Goal: Task Accomplishment & Management: Use online tool/utility

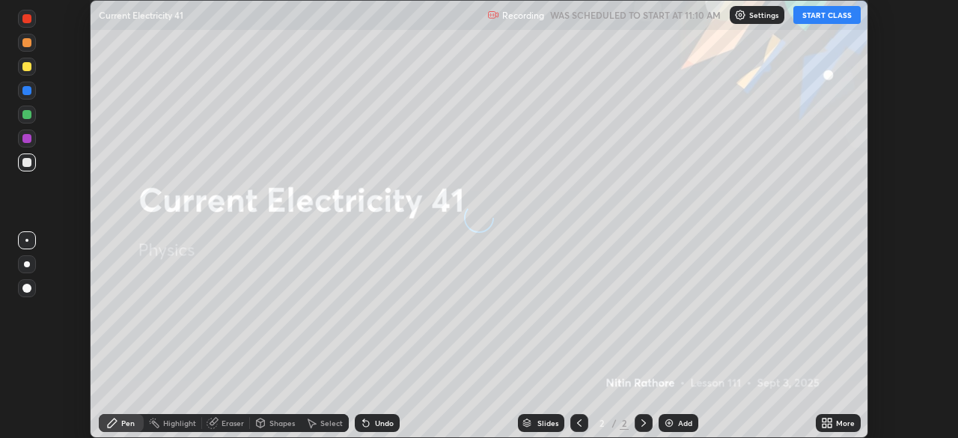
scroll to position [438, 958]
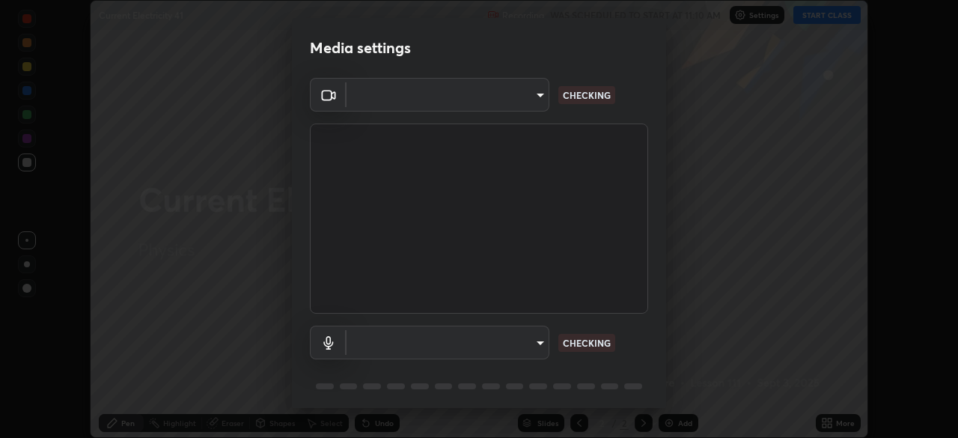
type input "c35a285883de36ed13854a1fbed0525b0d3f8b863e97d5e3b573df760e09333d"
type input "3d334ac0a462d559afaba984711ee6781e2bfd9c7b4003d7f15efc1d03da94cf"
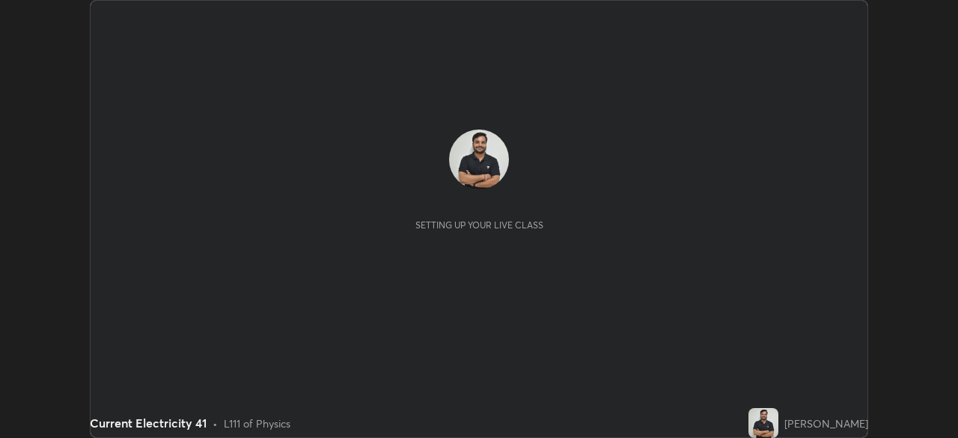
scroll to position [438, 957]
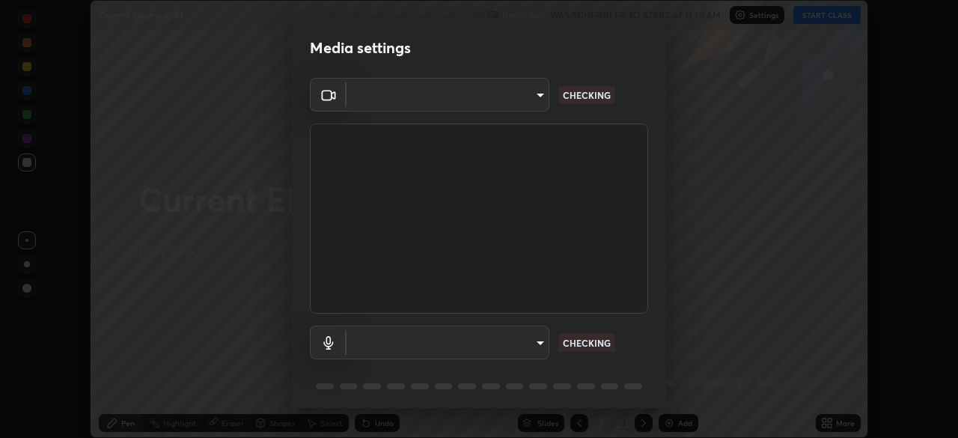
type input "c35a285883de36ed13854a1fbed0525b0d3f8b863e97d5e3b573df760e09333d"
click at [488, 346] on body "Erase all Current Electricity 41 Recording WAS SCHEDULED TO START AT 11:10 AM S…" at bounding box center [479, 219] width 958 height 438
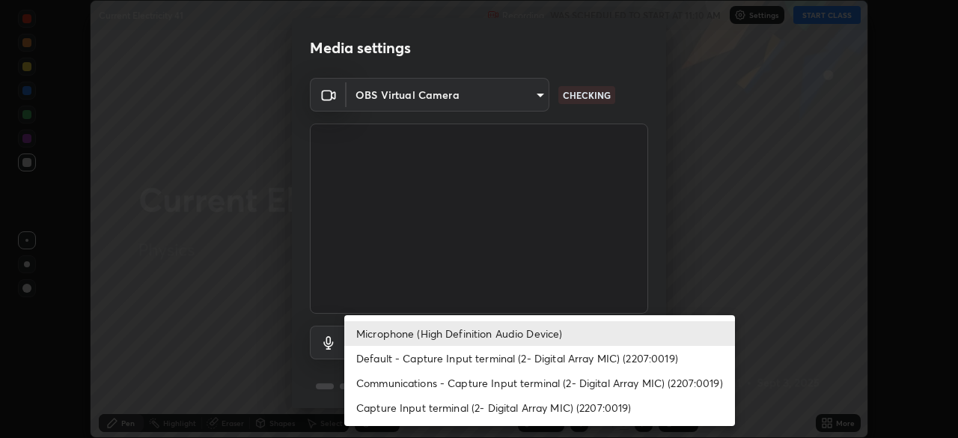
click at [509, 385] on li "Communications - Capture Input terminal (2- Digital Array MIC) (2207:0019)" at bounding box center [539, 382] width 390 height 25
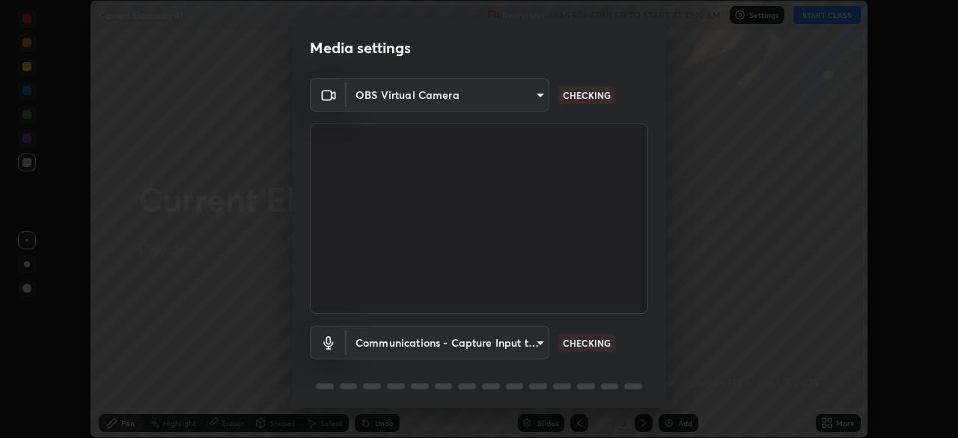
click at [519, 340] on body "Erase all Current Electricity 41 Recording WAS SCHEDULED TO START AT 11:10 AM S…" at bounding box center [479, 219] width 958 height 438
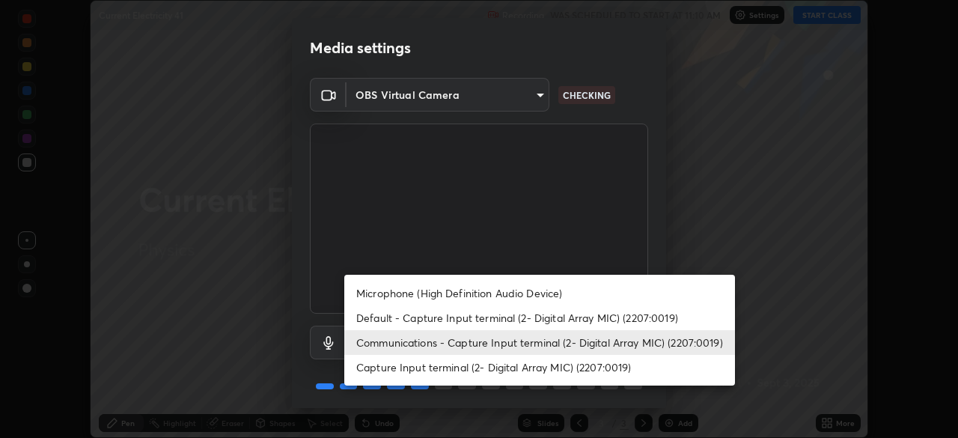
click at [517, 291] on li "Microphone (High Definition Audio Device)" at bounding box center [539, 293] width 390 height 25
type input "3d334ac0a462d559afaba984711ee6781e2bfd9c7b4003d7f15efc1d03da94cf"
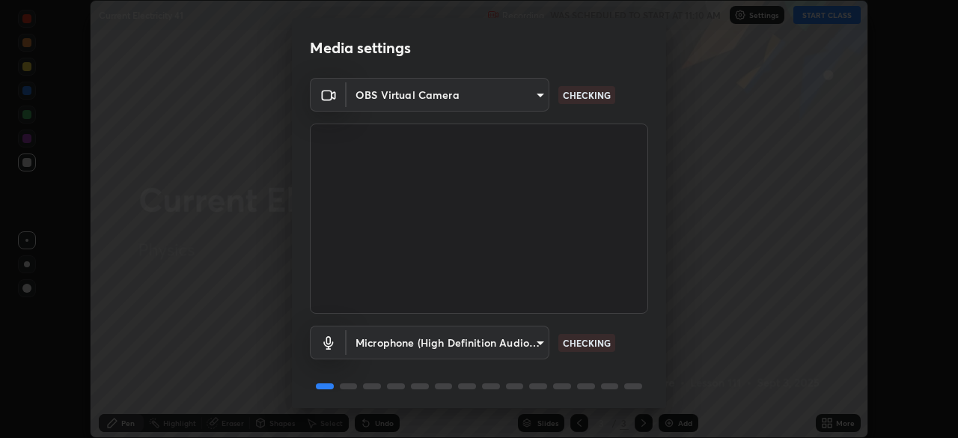
scroll to position [53, 0]
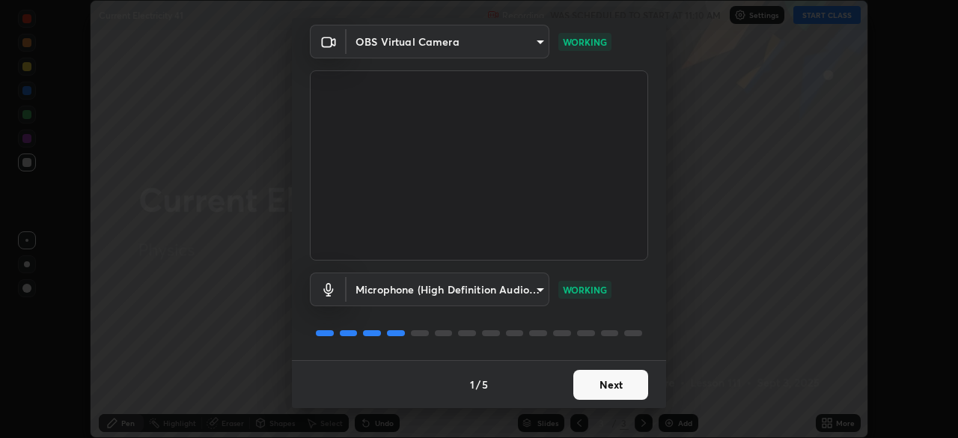
click at [614, 387] on button "Next" at bounding box center [610, 385] width 75 height 30
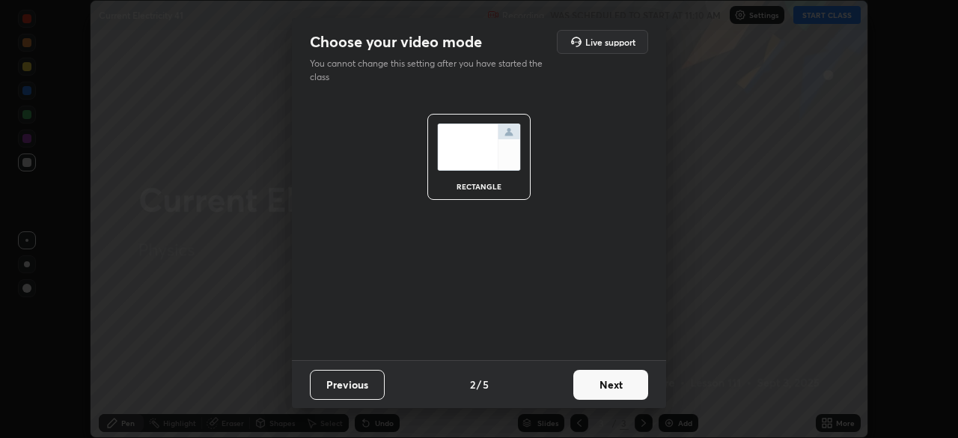
scroll to position [0, 0]
click at [618, 381] on button "Next" at bounding box center [610, 385] width 75 height 30
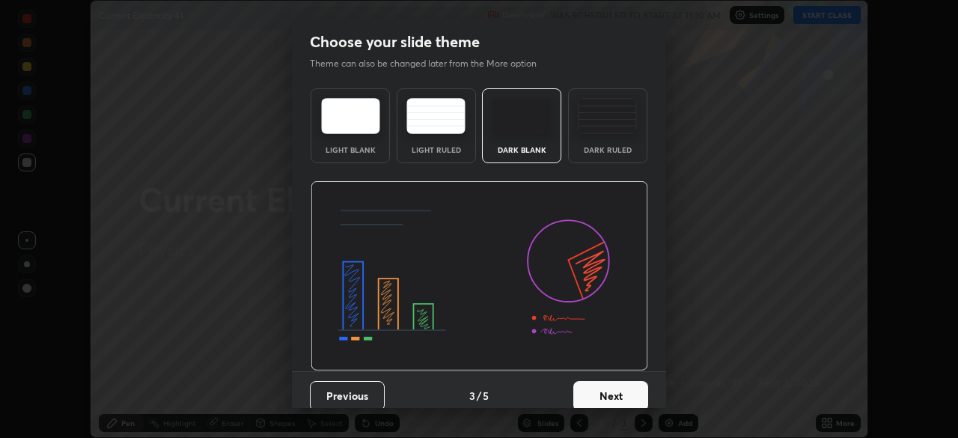
click at [617, 384] on button "Next" at bounding box center [610, 396] width 75 height 30
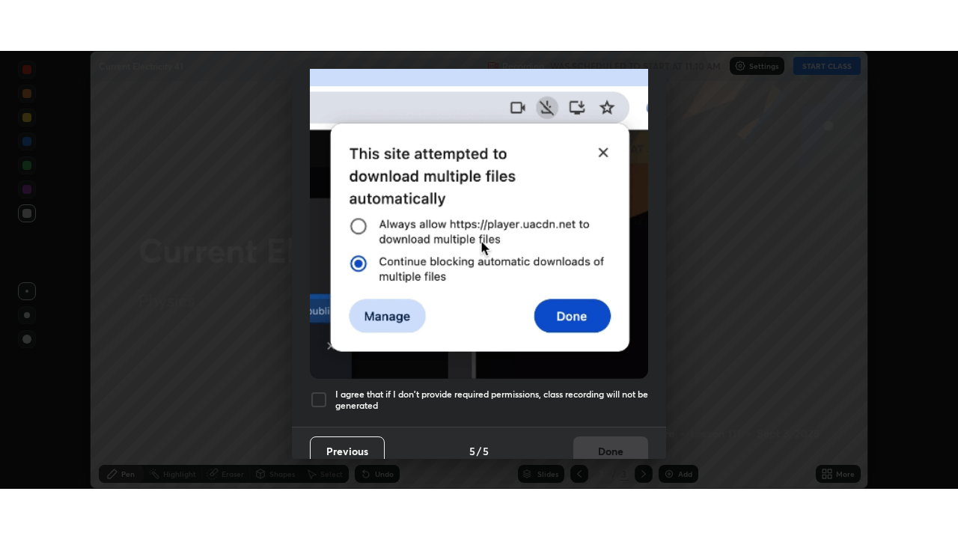
scroll to position [358, 0]
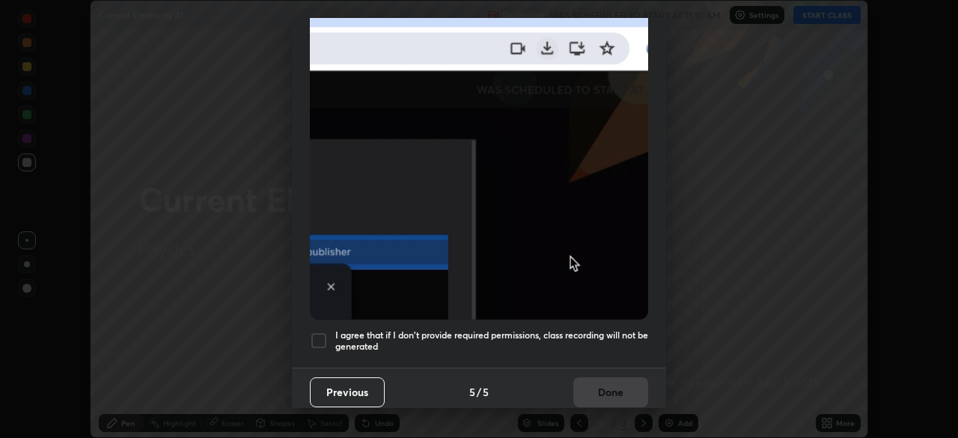
click at [594, 355] on div "Allow "Download multiple files" if prompted: If download blocked popup comes, o…" at bounding box center [479, 52] width 374 height 630
click at [589, 393] on div "Previous 5 / 5 Done" at bounding box center [479, 391] width 374 height 48
click at [607, 373] on div "Previous 5 / 5 Done" at bounding box center [479, 391] width 374 height 48
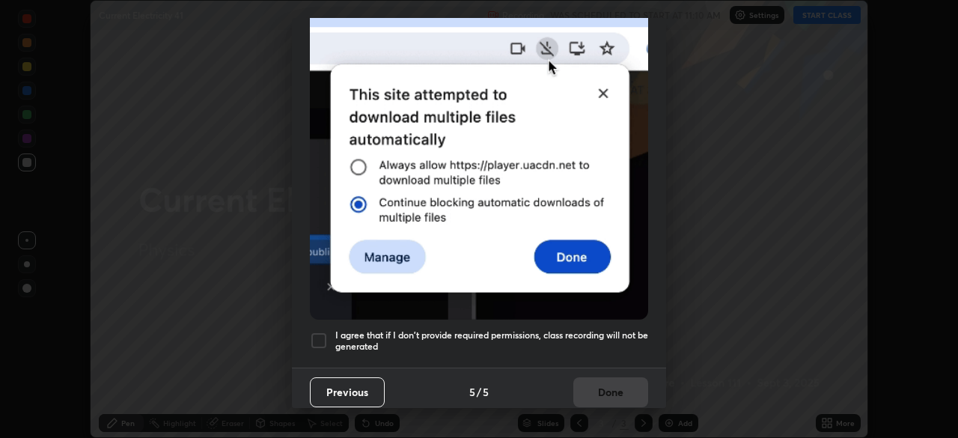
click at [582, 343] on h5 "I agree that if I don't provide required permissions, class recording will not …" at bounding box center [491, 340] width 313 height 23
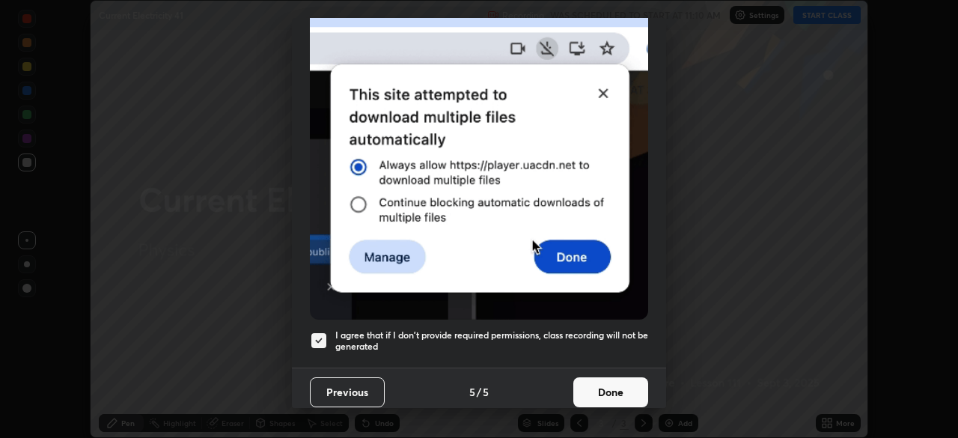
click at [591, 385] on button "Done" at bounding box center [610, 392] width 75 height 30
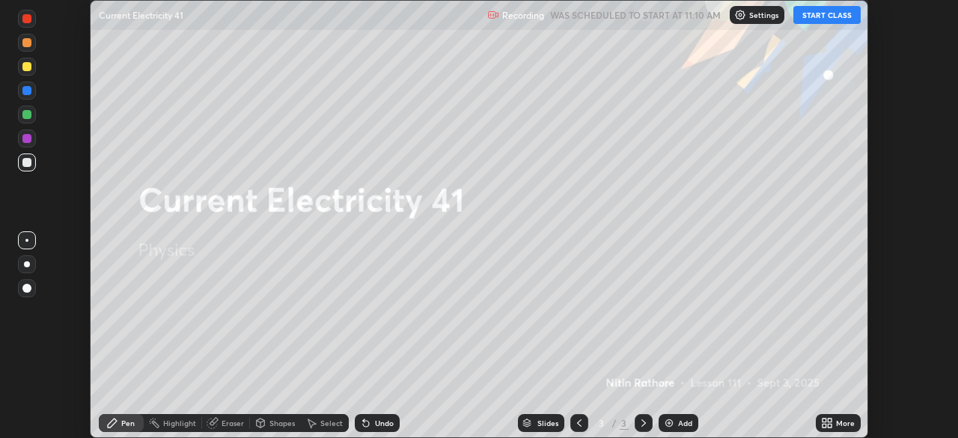
click at [829, 420] on icon at bounding box center [829, 420] width 4 height 4
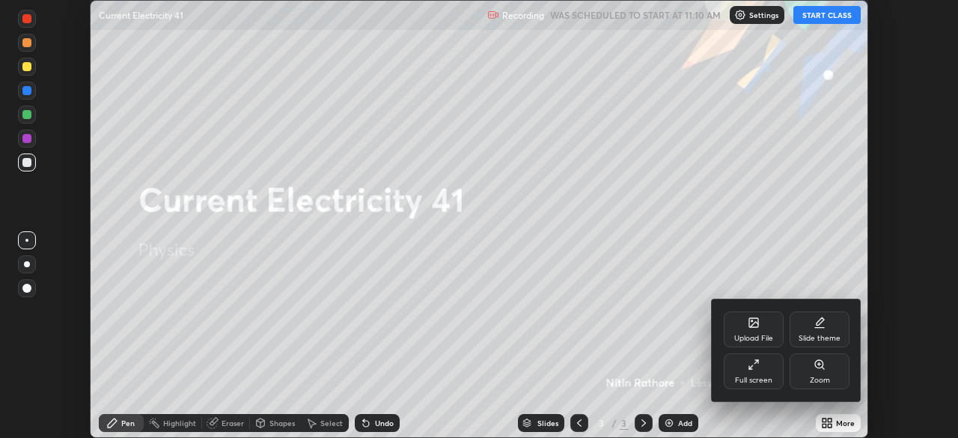
click at [771, 380] on div "Full screen" at bounding box center [753, 379] width 37 height 7
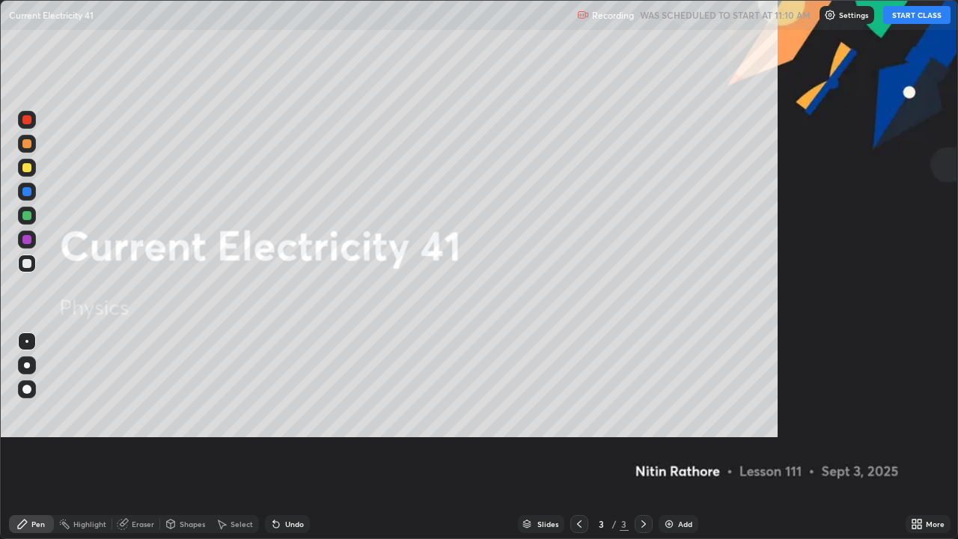
scroll to position [539, 958]
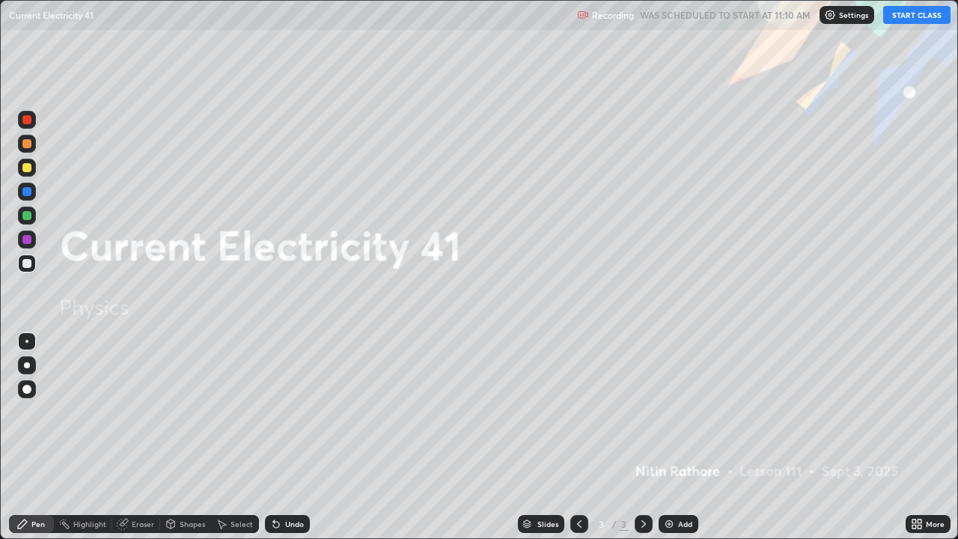
click at [904, 16] on button "START CLASS" at bounding box center [916, 15] width 67 height 18
click at [670, 437] on img at bounding box center [669, 524] width 12 height 12
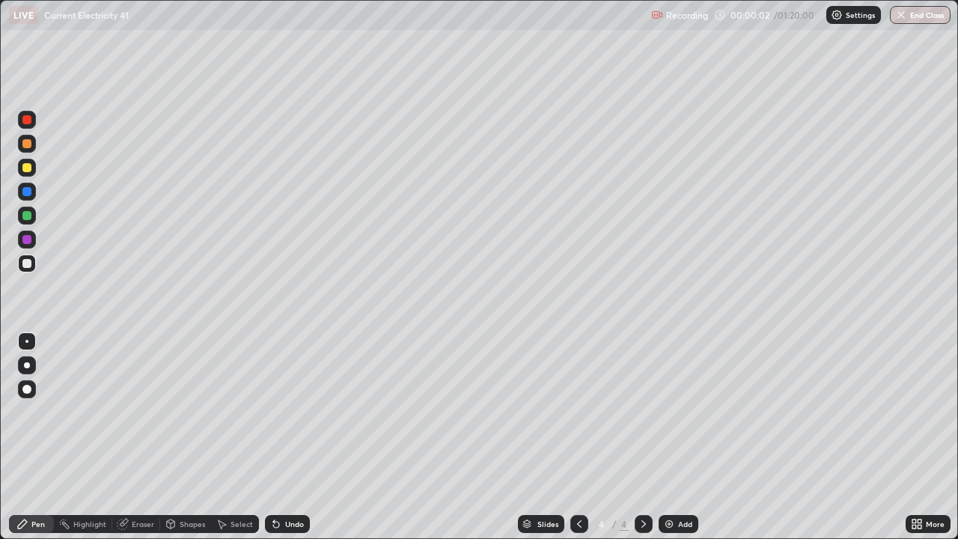
click at [25, 365] on div at bounding box center [27, 365] width 6 height 6
click at [177, 437] on div "Shapes" at bounding box center [185, 524] width 51 height 18
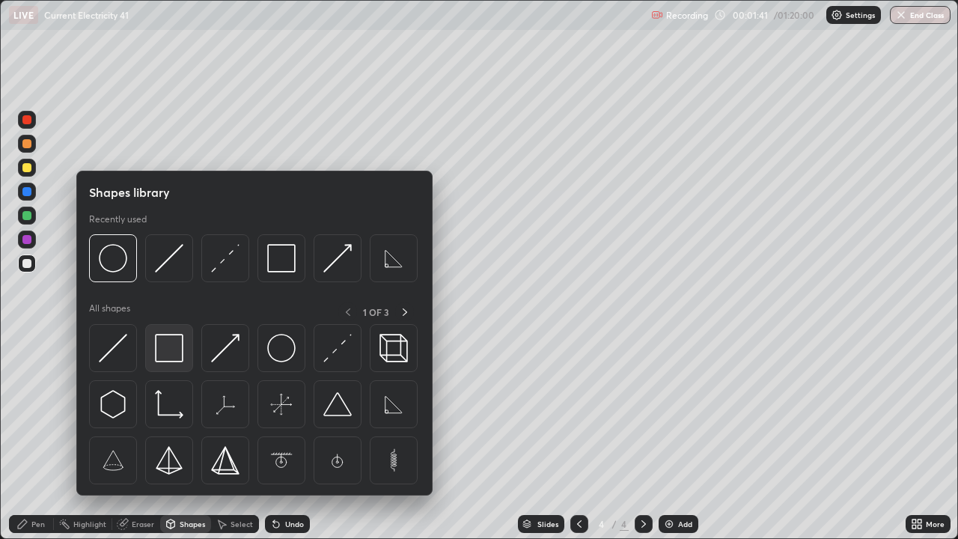
click at [168, 340] on img at bounding box center [169, 348] width 28 height 28
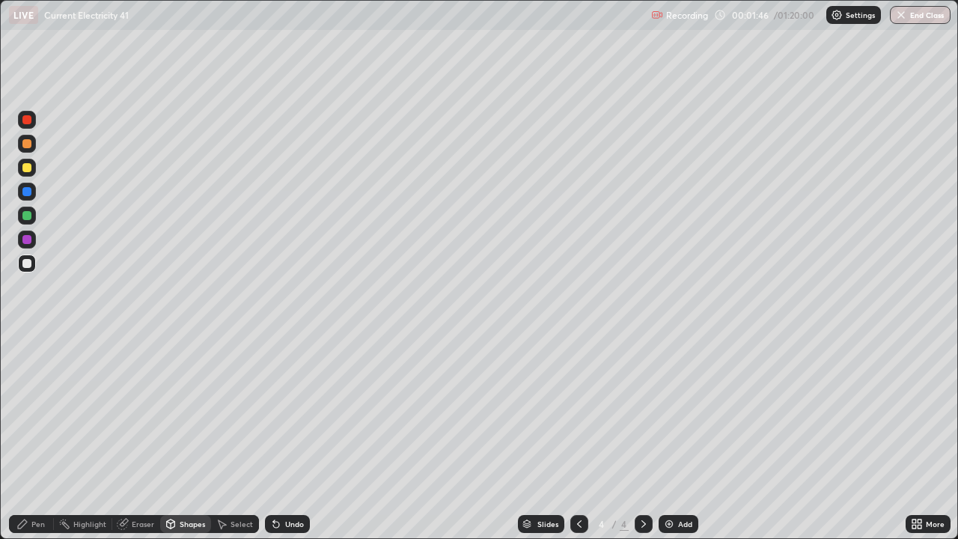
click at [172, 437] on icon at bounding box center [171, 522] width 8 height 2
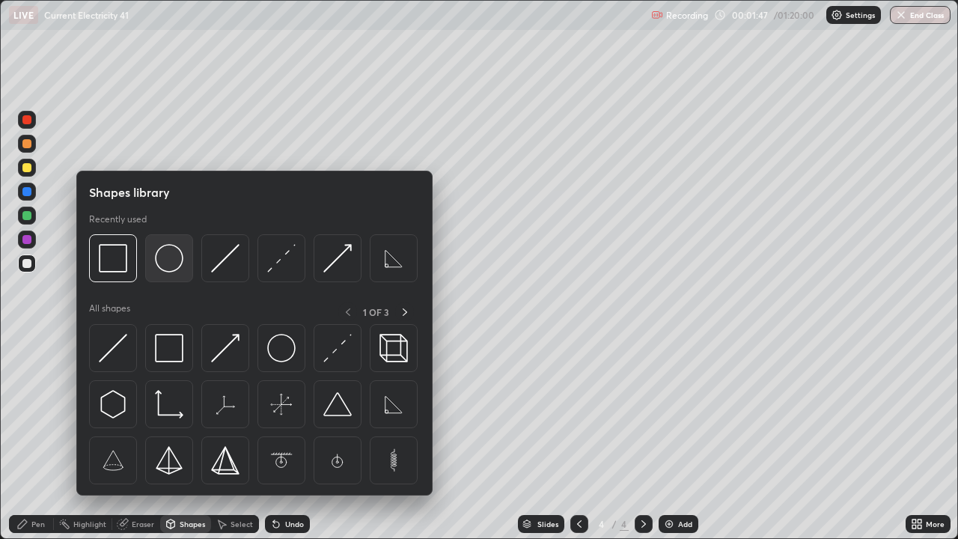
click at [174, 266] on img at bounding box center [169, 258] width 28 height 28
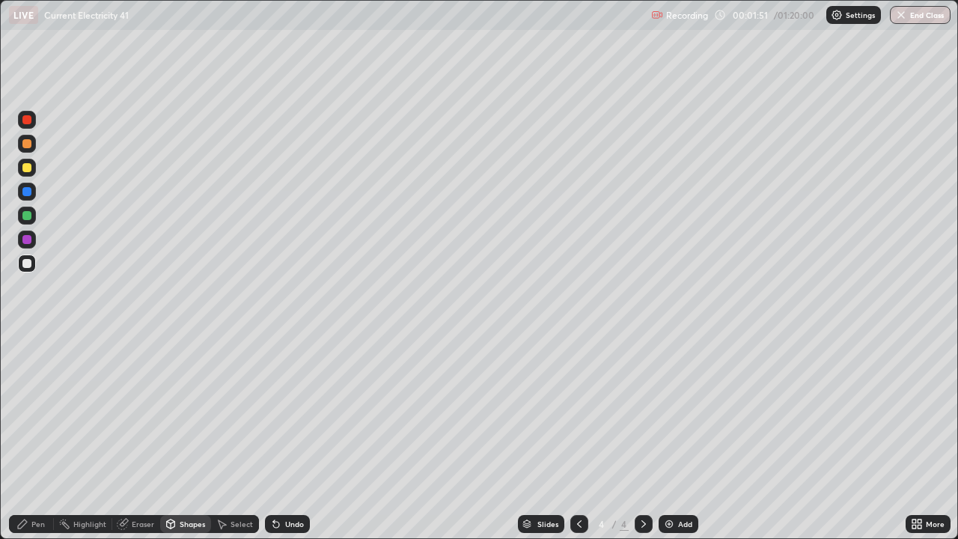
click at [31, 437] on div "Pen" at bounding box center [31, 524] width 45 height 18
click at [189, 437] on div "Shapes" at bounding box center [192, 523] width 25 height 7
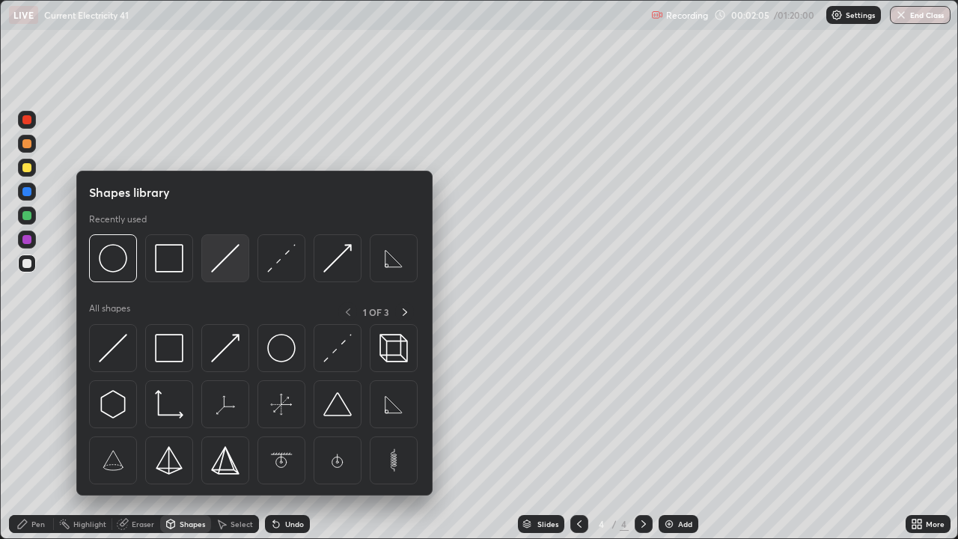
click at [232, 256] on img at bounding box center [225, 258] width 28 height 28
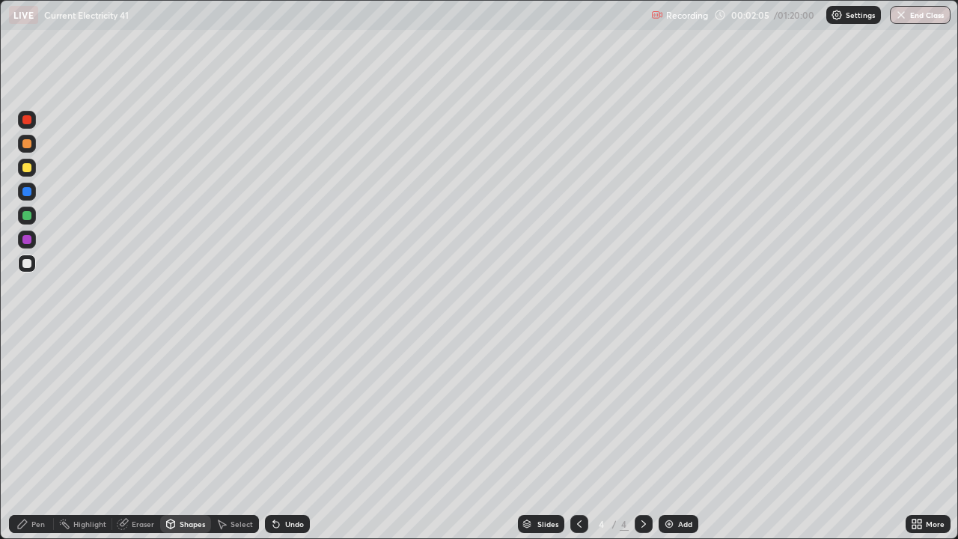
click at [34, 171] on div at bounding box center [27, 168] width 18 height 18
click at [180, 437] on div "Shapes" at bounding box center [192, 523] width 25 height 7
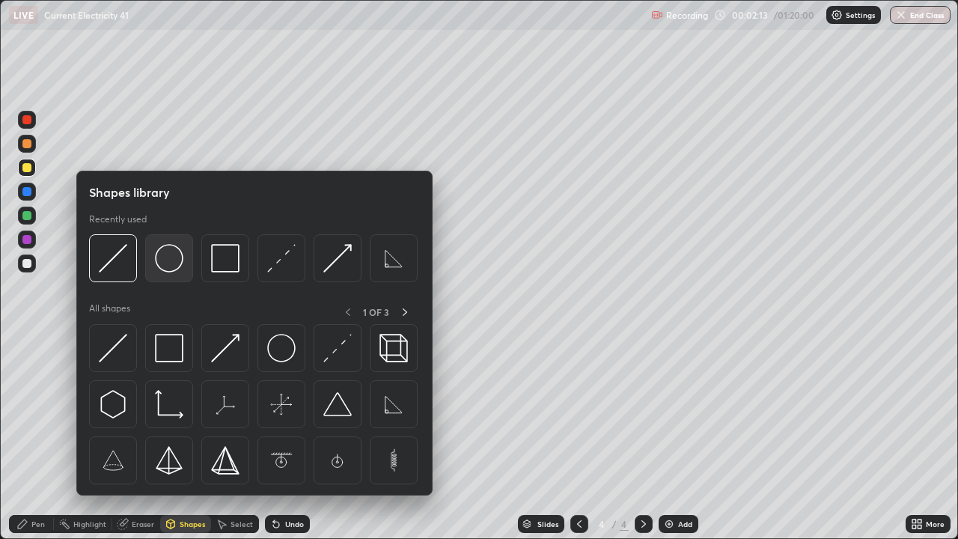
click at [177, 256] on img at bounding box center [169, 258] width 28 height 28
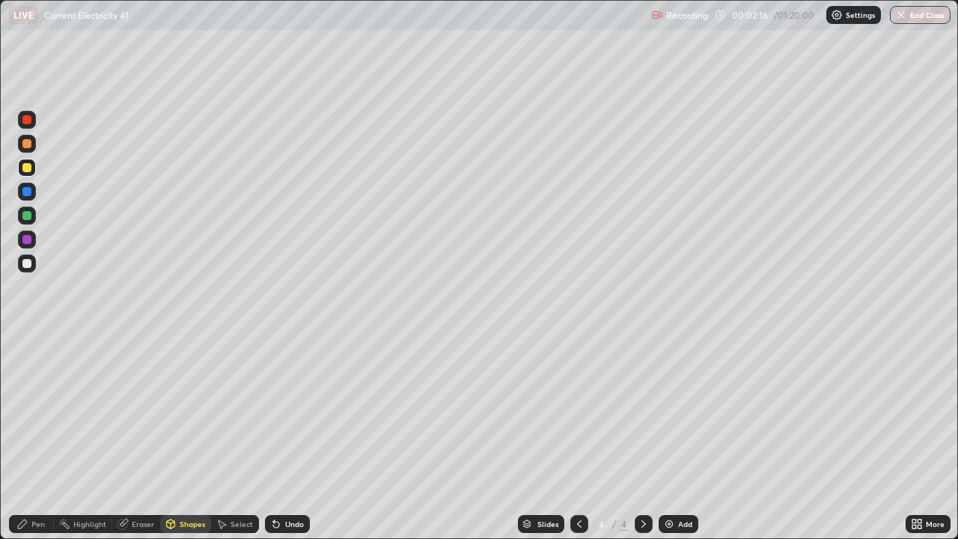
click at [27, 437] on div "Pen" at bounding box center [31, 524] width 45 height 18
click at [25, 266] on div at bounding box center [26, 263] width 9 height 9
click at [24, 218] on div at bounding box center [26, 215] width 9 height 9
click at [190, 437] on div "Shapes" at bounding box center [185, 524] width 51 height 18
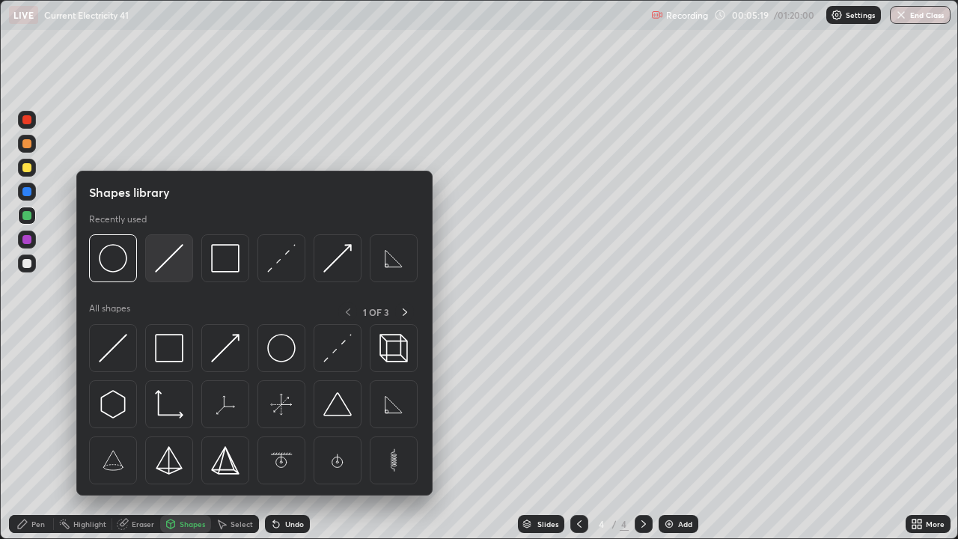
click at [162, 267] on img at bounding box center [169, 258] width 28 height 28
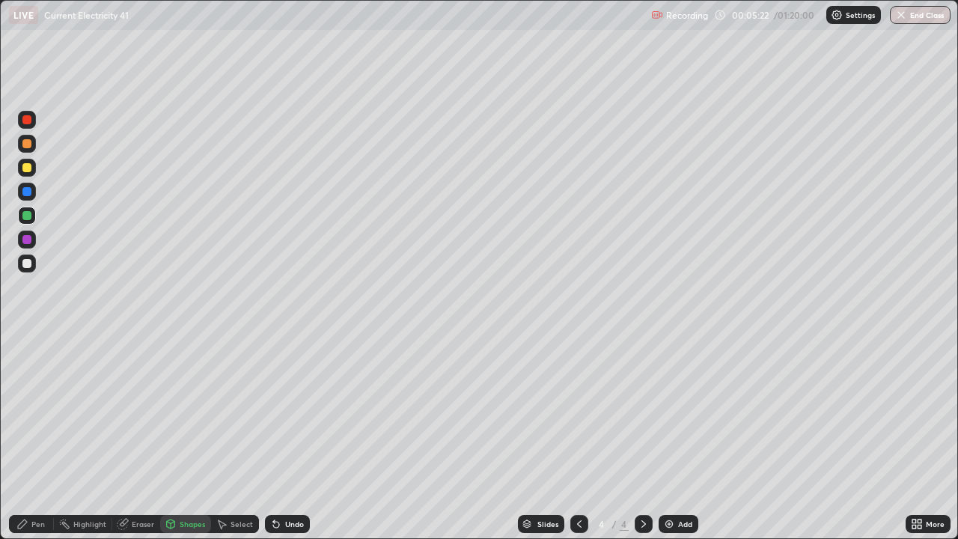
click at [188, 437] on div "Shapes" at bounding box center [192, 523] width 25 height 7
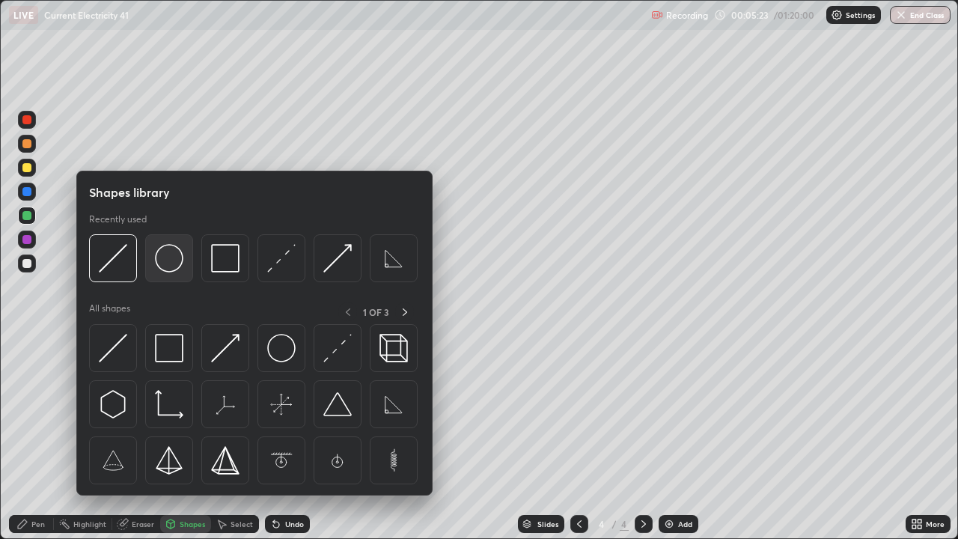
click at [177, 268] on img at bounding box center [169, 258] width 28 height 28
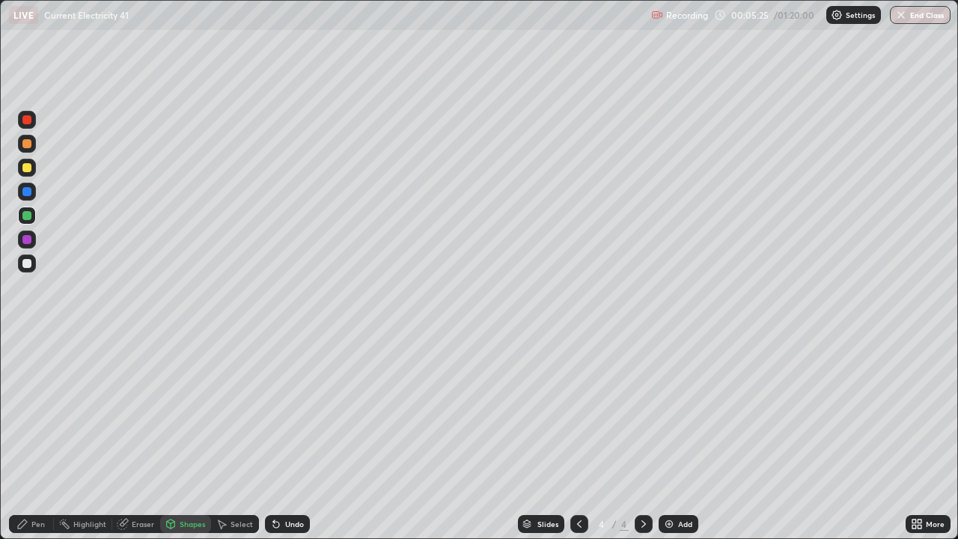
click at [186, 437] on div "Shapes" at bounding box center [192, 523] width 25 height 7
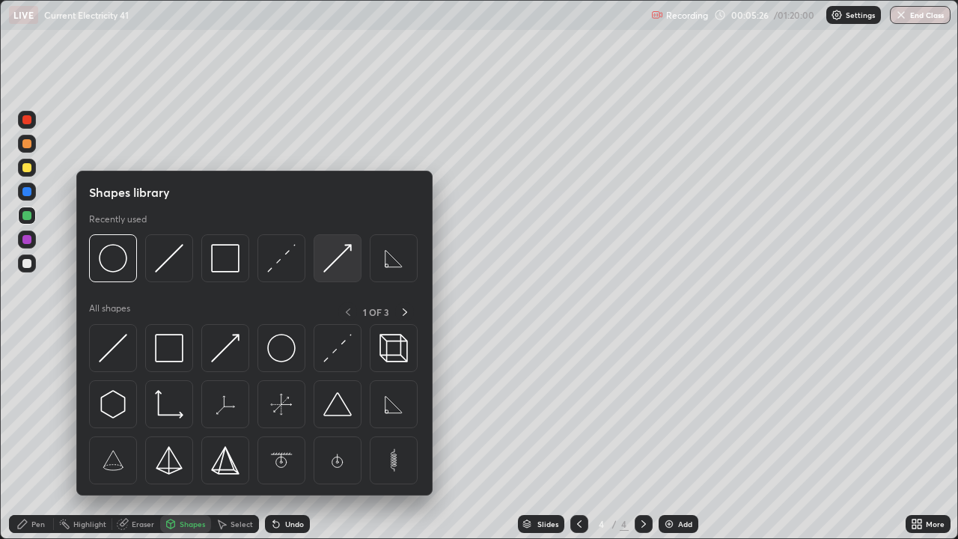
click at [337, 256] on img at bounding box center [337, 258] width 28 height 28
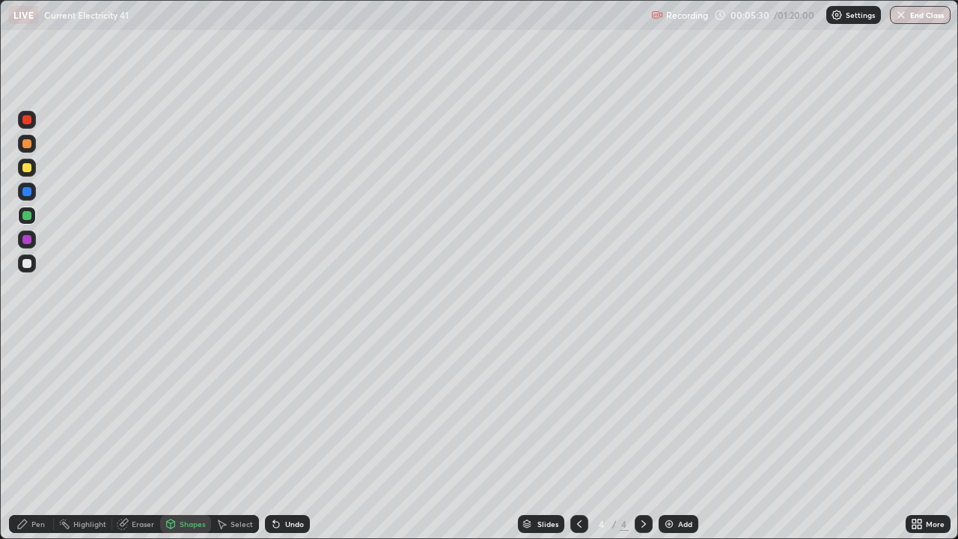
click at [31, 152] on div at bounding box center [27, 144] width 18 height 18
click at [279, 437] on icon at bounding box center [276, 524] width 12 height 12
click at [22, 437] on icon at bounding box center [22, 523] width 9 height 9
click at [27, 215] on div at bounding box center [26, 215] width 9 height 9
click at [24, 268] on div at bounding box center [27, 263] width 18 height 18
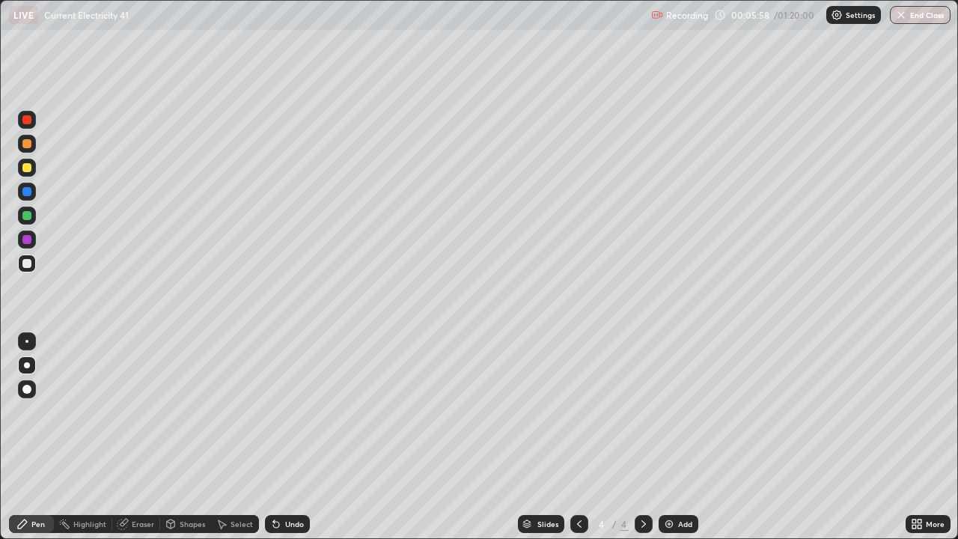
click at [287, 437] on div "Undo" at bounding box center [294, 523] width 19 height 7
click at [289, 437] on div "Undo" at bounding box center [294, 523] width 19 height 7
click at [284, 437] on div "Undo" at bounding box center [287, 524] width 45 height 18
click at [283, 437] on div "Undo" at bounding box center [287, 524] width 45 height 18
click at [278, 437] on icon at bounding box center [276, 524] width 12 height 12
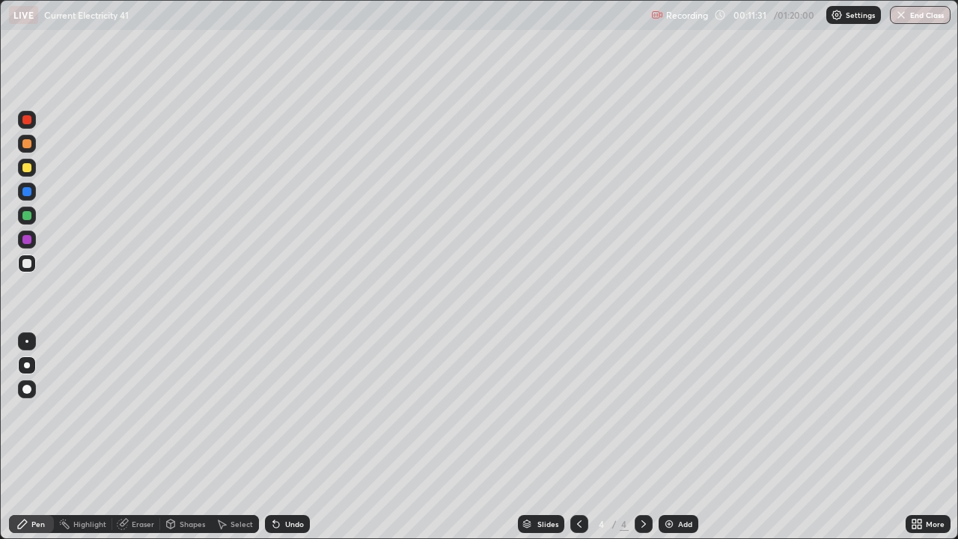
click at [668, 437] on img at bounding box center [669, 524] width 12 height 12
click at [183, 437] on div "Shapes" at bounding box center [192, 523] width 25 height 7
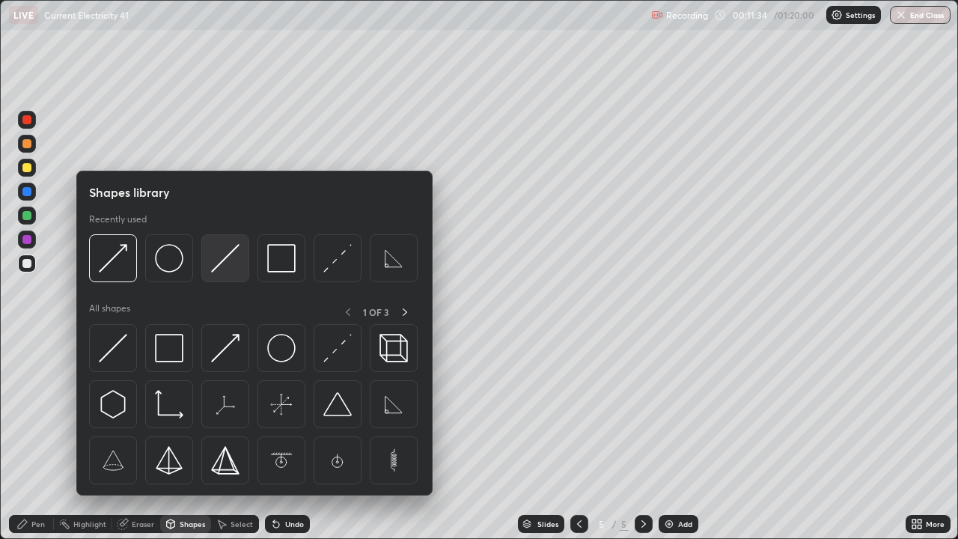
click at [227, 263] on img at bounding box center [225, 258] width 28 height 28
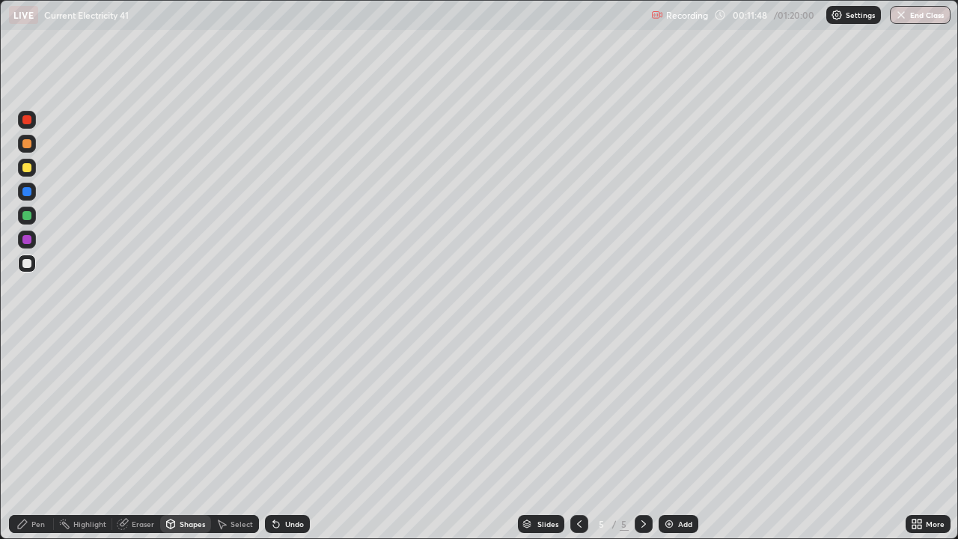
click at [40, 437] on div "Pen" at bounding box center [37, 523] width 13 height 7
click at [289, 437] on div "Undo" at bounding box center [294, 523] width 19 height 7
click at [181, 437] on div "Shapes" at bounding box center [192, 523] width 25 height 7
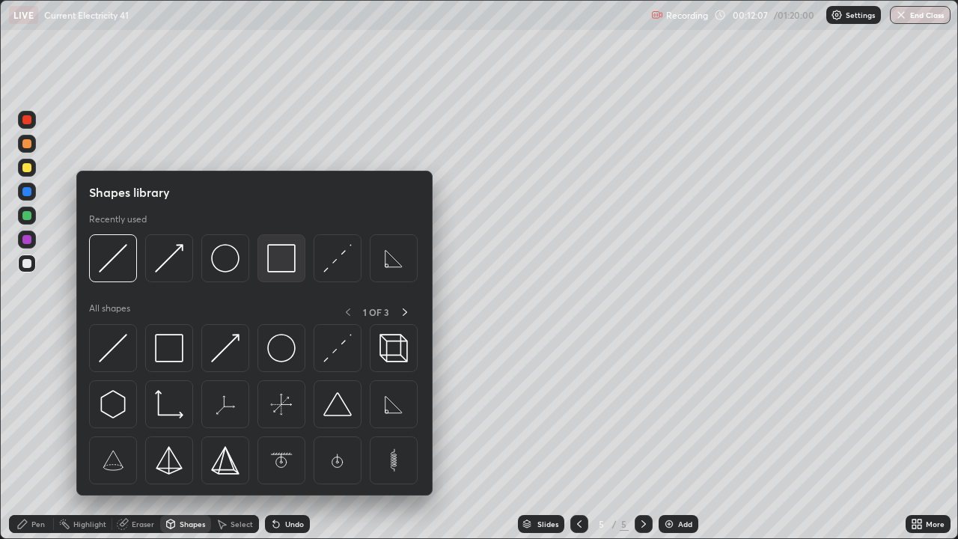
click at [279, 260] on img at bounding box center [281, 258] width 28 height 28
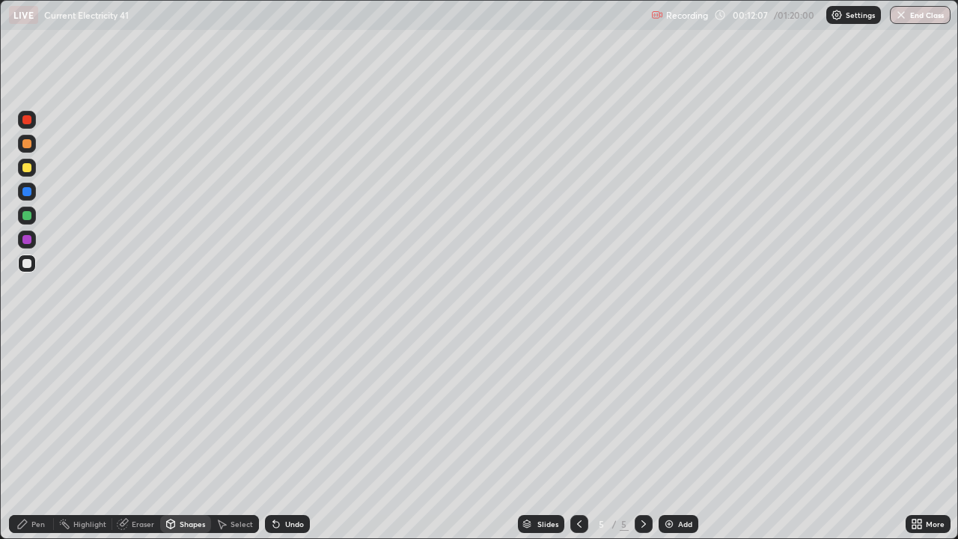
click at [26, 170] on div at bounding box center [26, 167] width 9 height 9
click at [189, 437] on div "Shapes" at bounding box center [192, 523] width 25 height 7
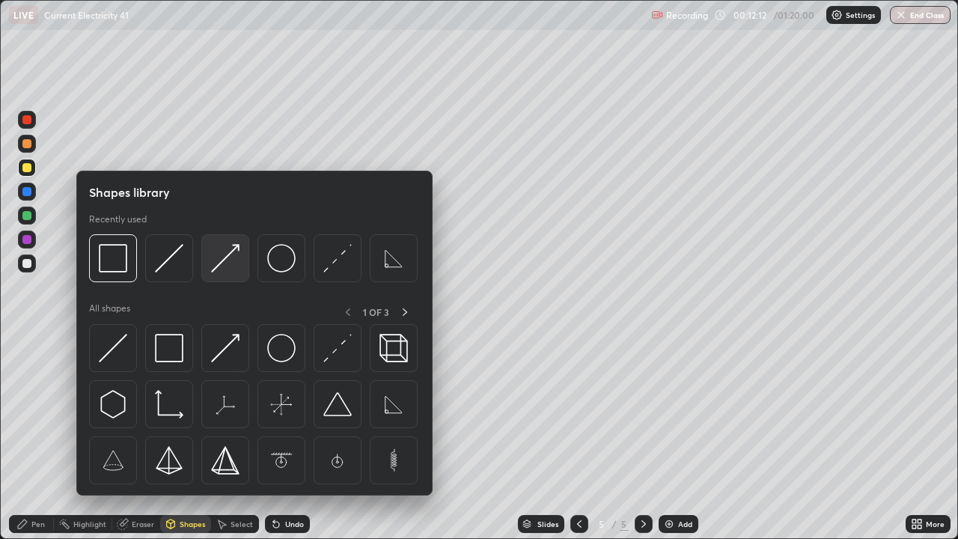
click at [235, 263] on img at bounding box center [225, 258] width 28 height 28
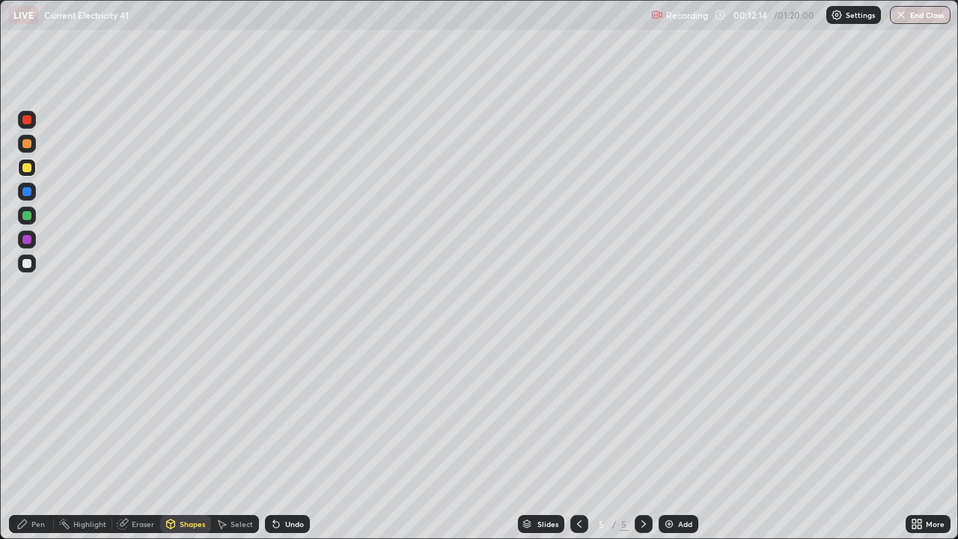
click at [28, 437] on div "Pen" at bounding box center [31, 524] width 45 height 18
click at [27, 263] on div at bounding box center [26, 263] width 9 height 9
click at [141, 437] on div "Eraser" at bounding box center [143, 523] width 22 height 7
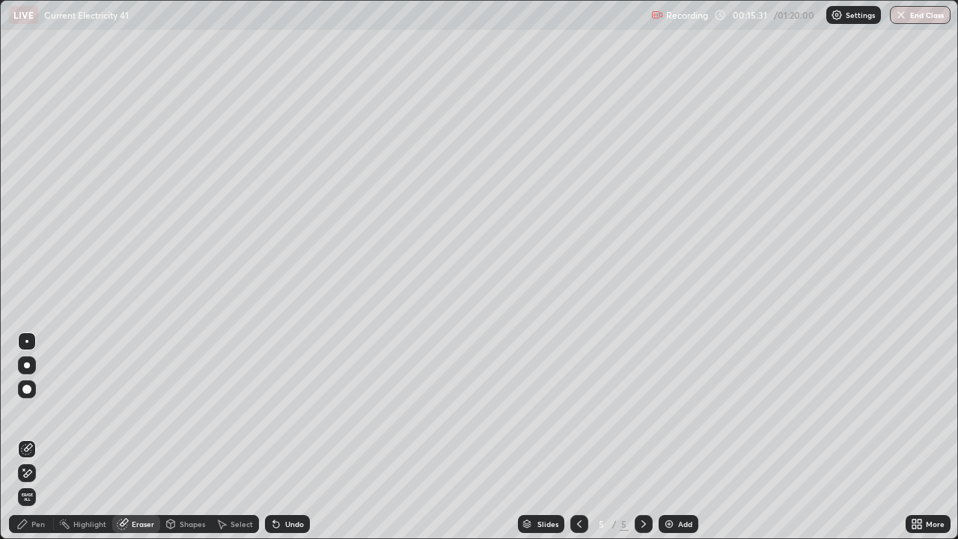
click at [29, 437] on icon at bounding box center [27, 473] width 12 height 13
click at [227, 437] on div "Select" at bounding box center [235, 524] width 48 height 18
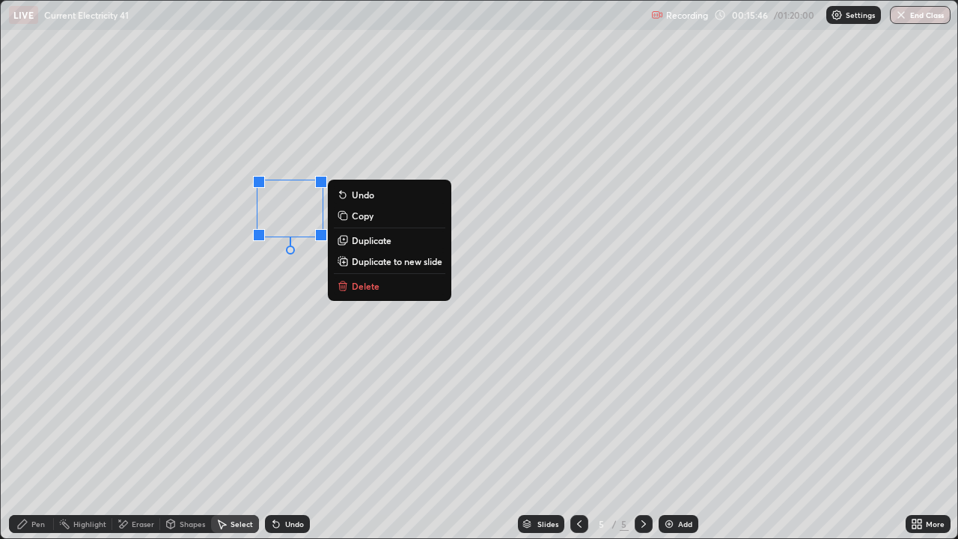
click at [105, 437] on div "0 ° Undo Copy Duplicate Duplicate to new slide Delete" at bounding box center [479, 269] width 956 height 537
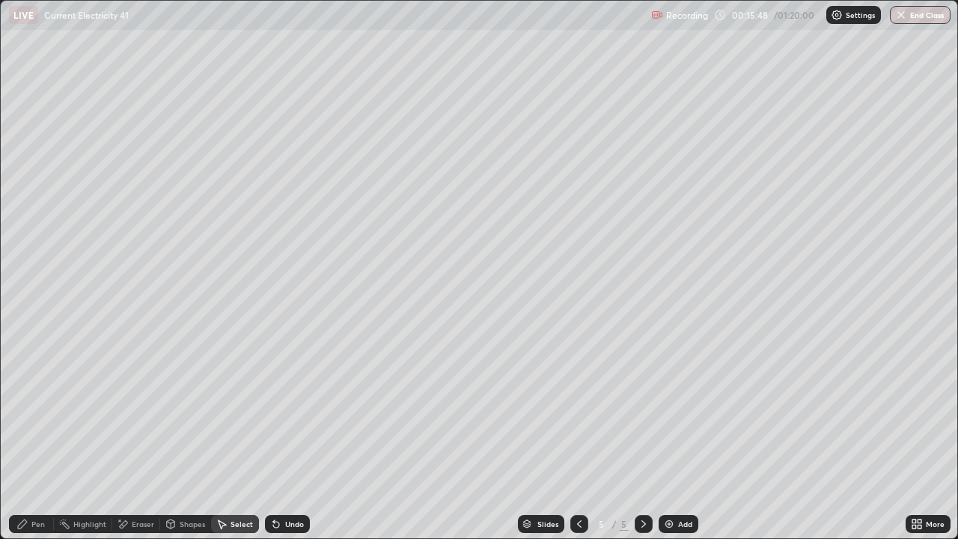
click at [134, 437] on div "Eraser" at bounding box center [143, 523] width 22 height 7
click at [31, 437] on icon at bounding box center [27, 449] width 12 height 12
click at [29, 437] on icon at bounding box center [27, 473] width 12 height 13
click at [28, 437] on icon at bounding box center [22, 524] width 12 height 12
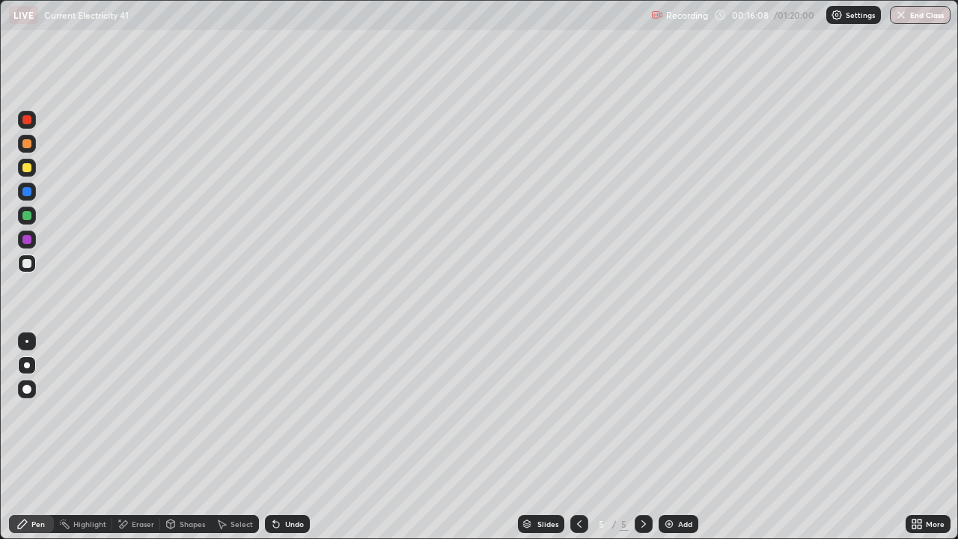
click at [181, 437] on div "Shapes" at bounding box center [192, 523] width 25 height 7
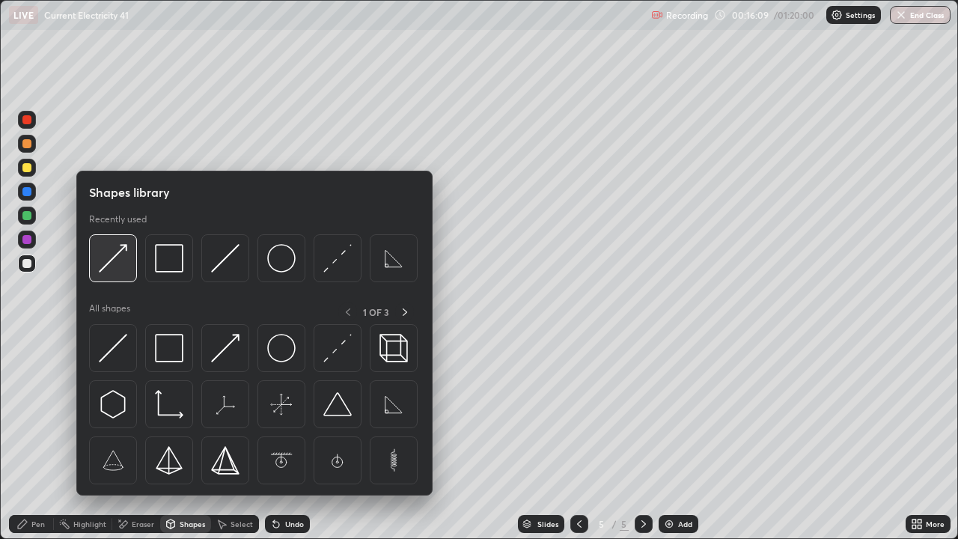
click at [108, 268] on img at bounding box center [113, 258] width 28 height 28
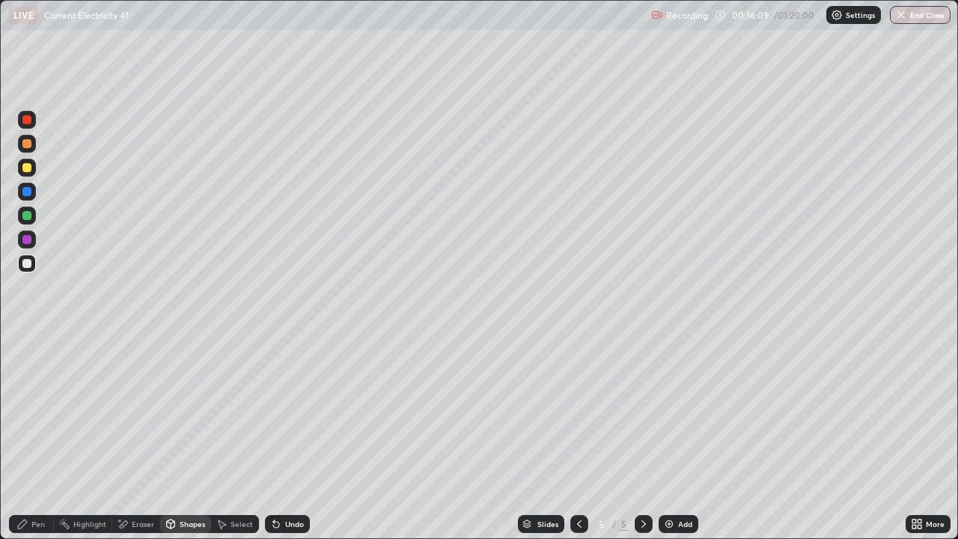
click at [28, 214] on div at bounding box center [26, 215] width 9 height 9
click at [31, 437] on div "Pen" at bounding box center [37, 523] width 13 height 7
click at [186, 437] on div "Shapes" at bounding box center [192, 523] width 25 height 7
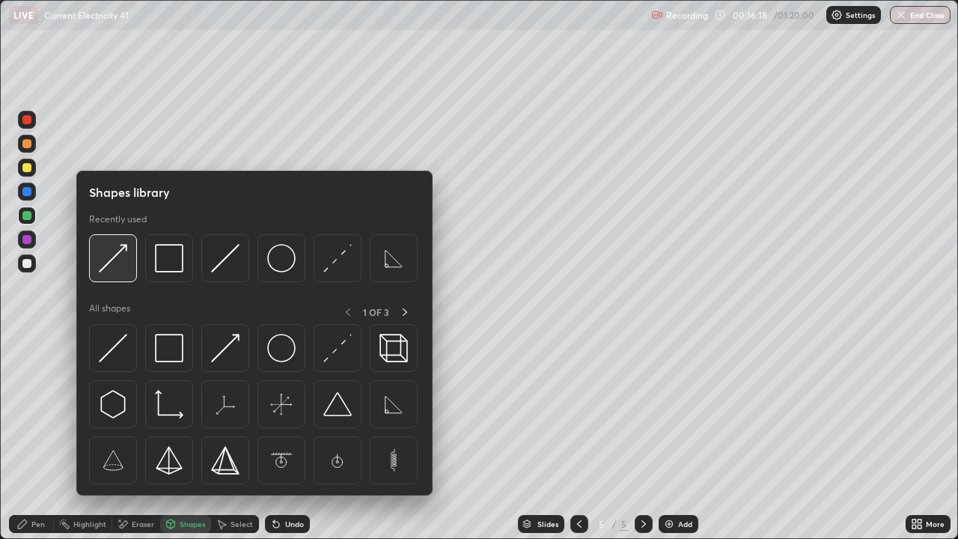
click at [117, 270] on img at bounding box center [113, 258] width 28 height 28
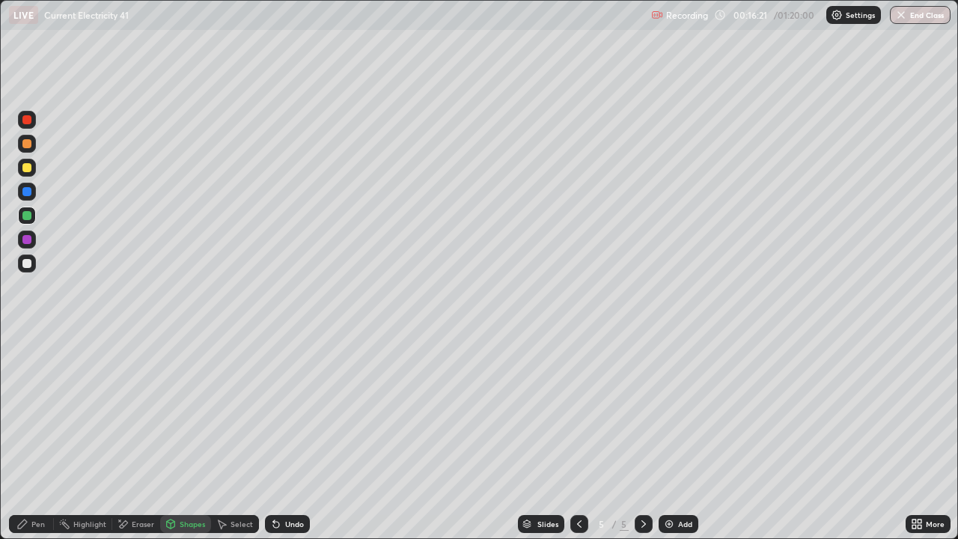
click at [27, 437] on icon at bounding box center [22, 524] width 12 height 12
click at [30, 266] on div at bounding box center [26, 263] width 9 height 9
click at [661, 437] on div "Add" at bounding box center [678, 524] width 40 height 18
click at [192, 437] on div "Shapes" at bounding box center [192, 523] width 25 height 7
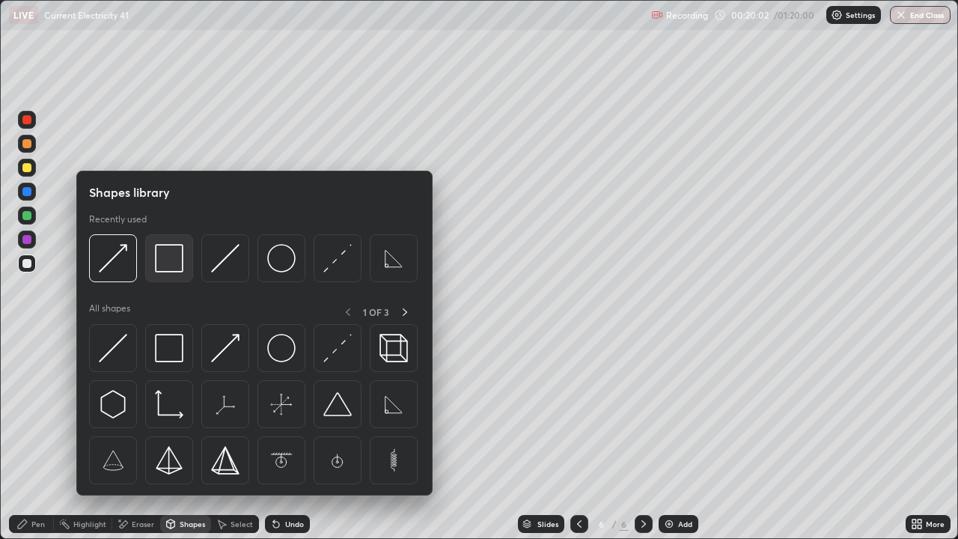
click at [179, 269] on img at bounding box center [169, 258] width 28 height 28
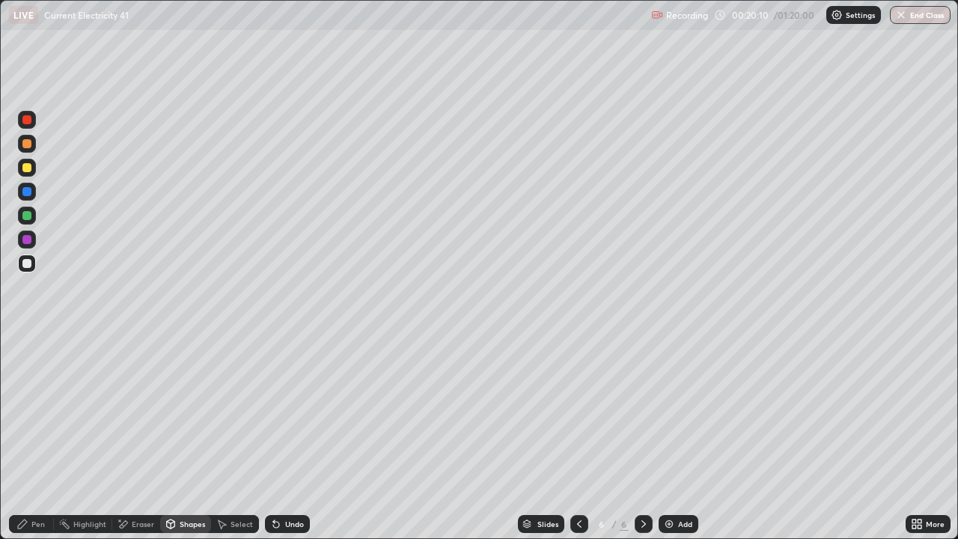
click at [289, 437] on div "Undo" at bounding box center [294, 523] width 19 height 7
click at [34, 437] on div "Pen" at bounding box center [37, 523] width 13 height 7
click at [192, 437] on div "Shapes" at bounding box center [192, 523] width 25 height 7
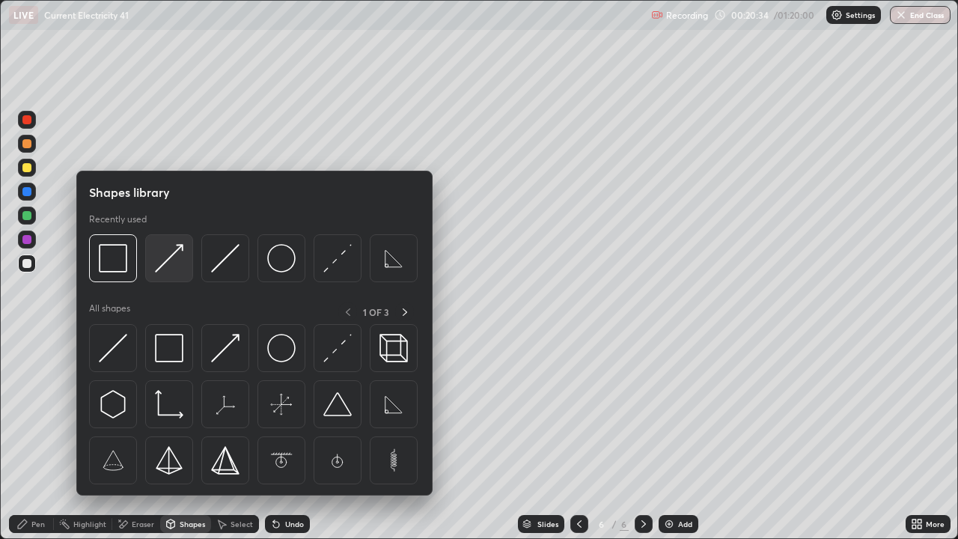
click at [177, 271] on img at bounding box center [169, 258] width 28 height 28
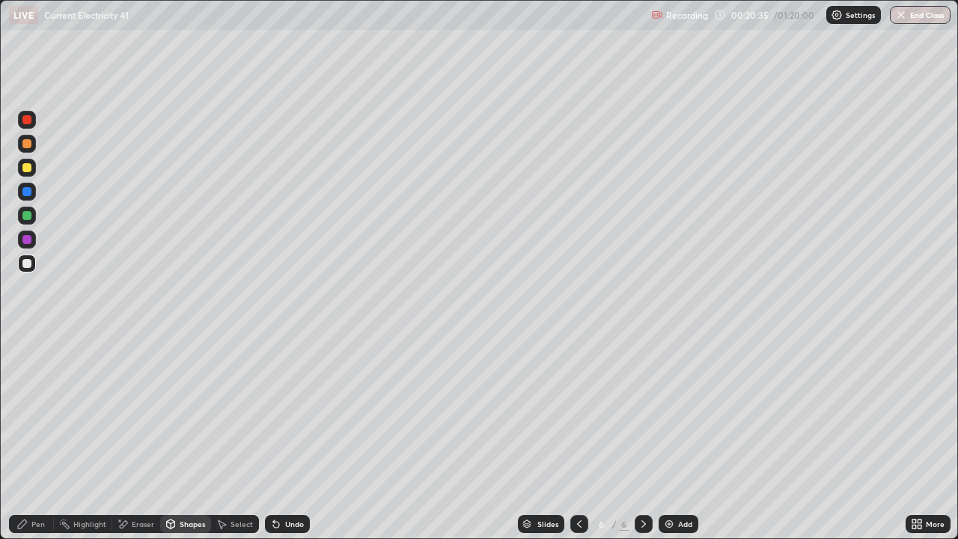
click at [30, 171] on div at bounding box center [27, 168] width 18 height 18
click at [28, 437] on icon at bounding box center [22, 524] width 12 height 12
click at [26, 260] on div at bounding box center [26, 263] width 9 height 9
click at [673, 437] on div "Slides 6 / 6 Add" at bounding box center [607, 524] width 595 height 30
click at [671, 437] on img at bounding box center [669, 524] width 12 height 12
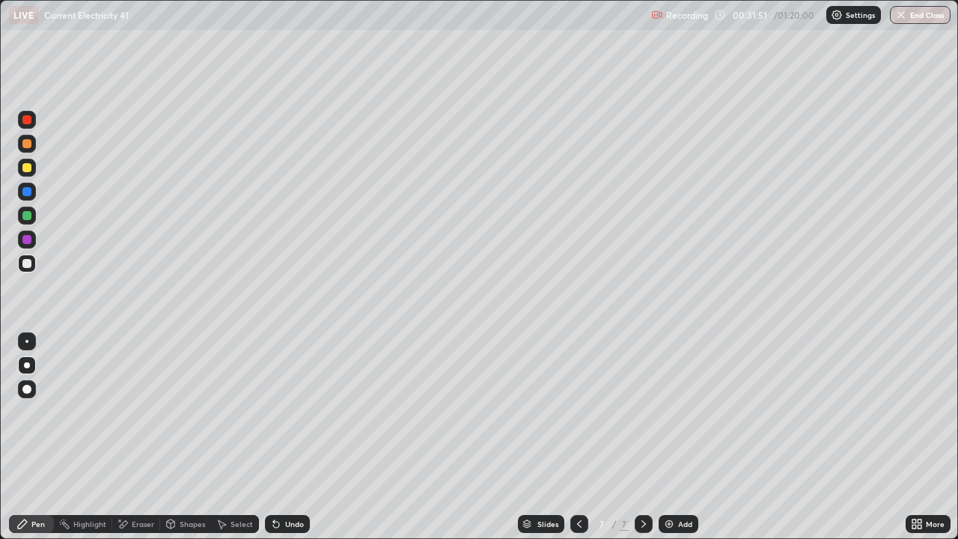
click at [183, 437] on div "Shapes" at bounding box center [185, 524] width 51 height 18
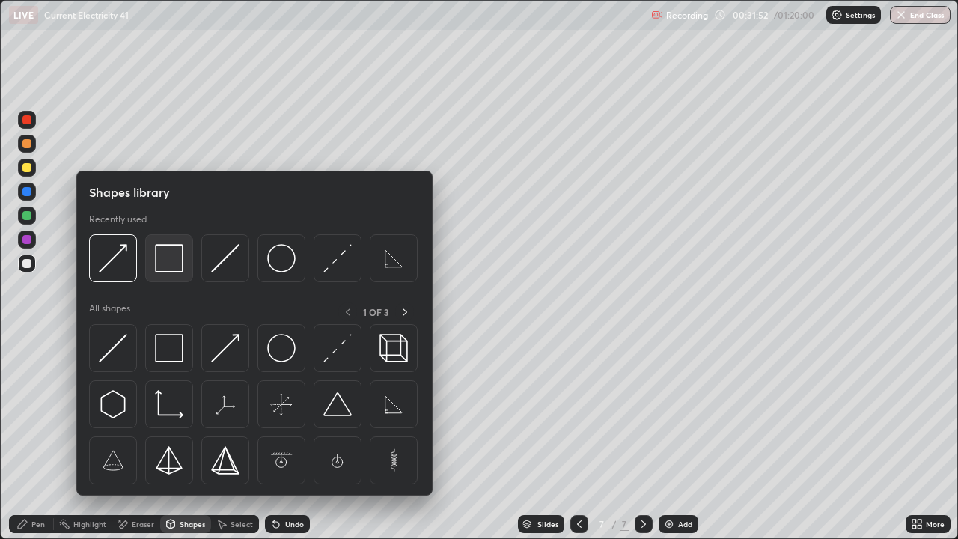
click at [172, 269] on img at bounding box center [169, 258] width 28 height 28
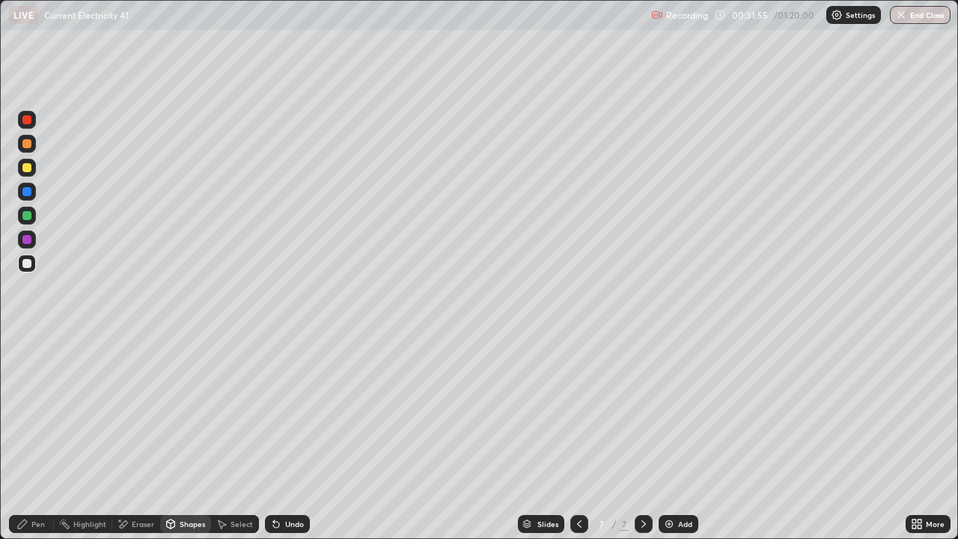
click at [185, 437] on div "Shapes" at bounding box center [185, 524] width 51 height 18
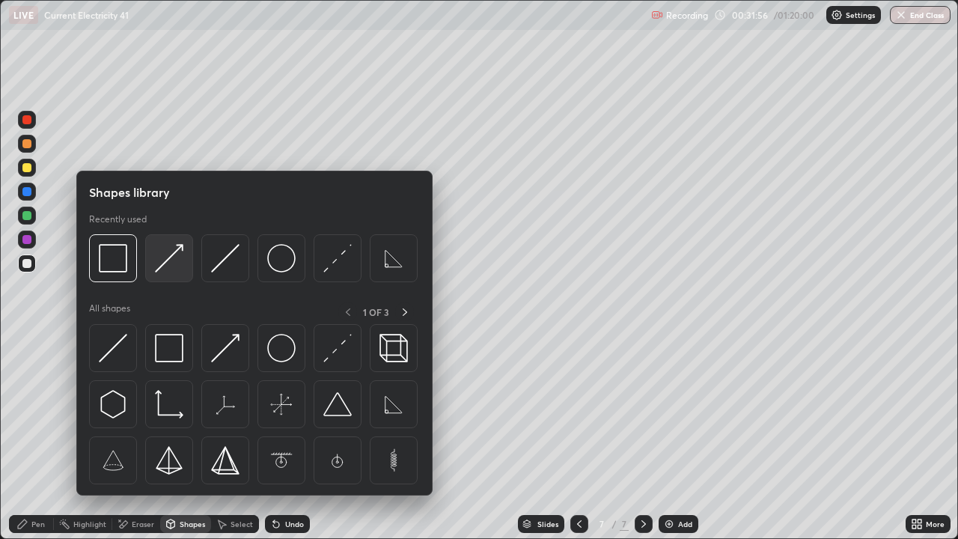
click at [177, 269] on img at bounding box center [169, 258] width 28 height 28
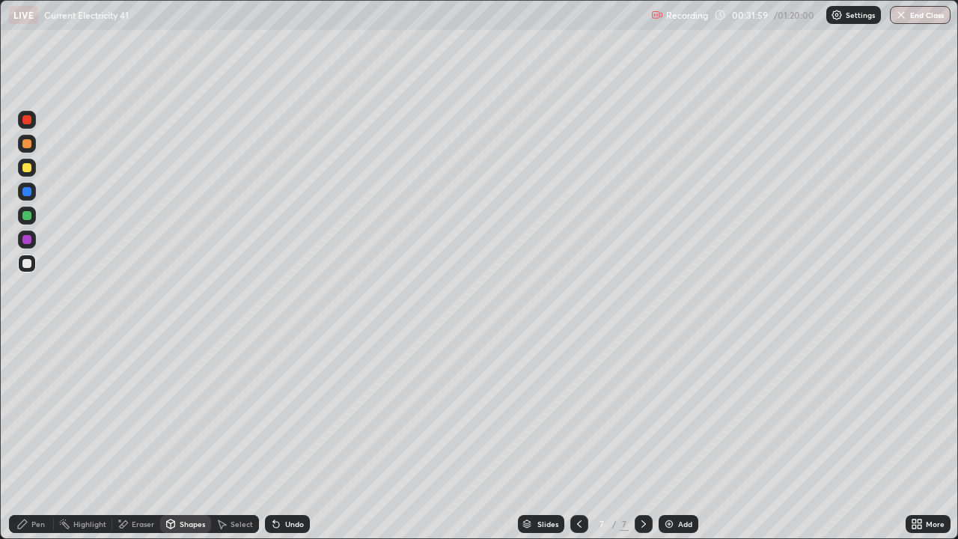
click at [37, 437] on div "Pen" at bounding box center [31, 524] width 45 height 18
click at [177, 437] on div "Shapes" at bounding box center [185, 524] width 51 height 18
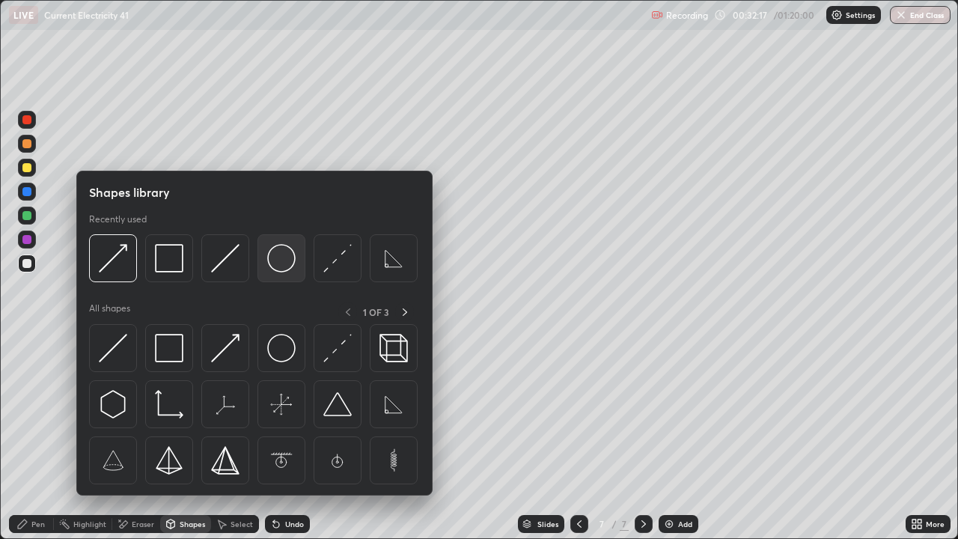
click at [279, 266] on img at bounding box center [281, 258] width 28 height 28
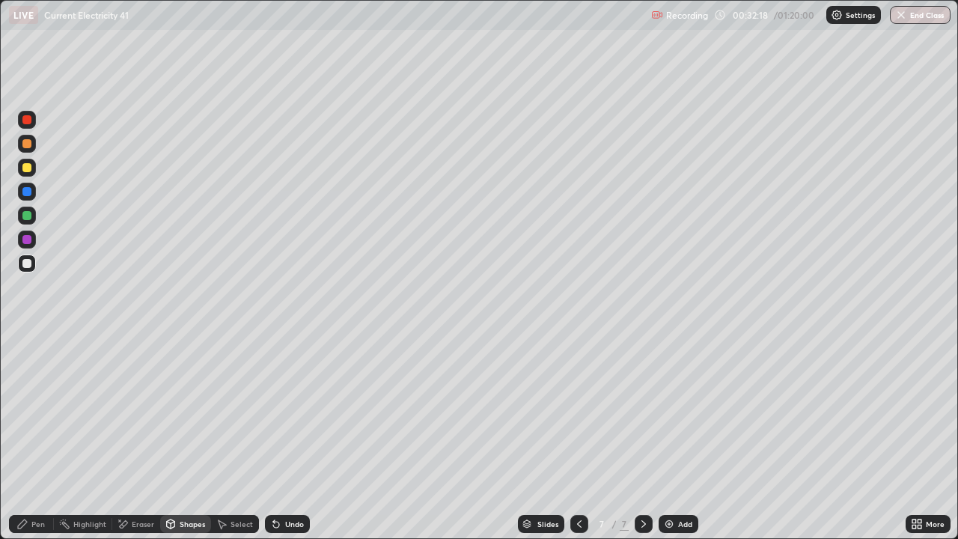
click at [28, 171] on div at bounding box center [26, 167] width 9 height 9
click at [192, 437] on div "Shapes" at bounding box center [192, 523] width 25 height 7
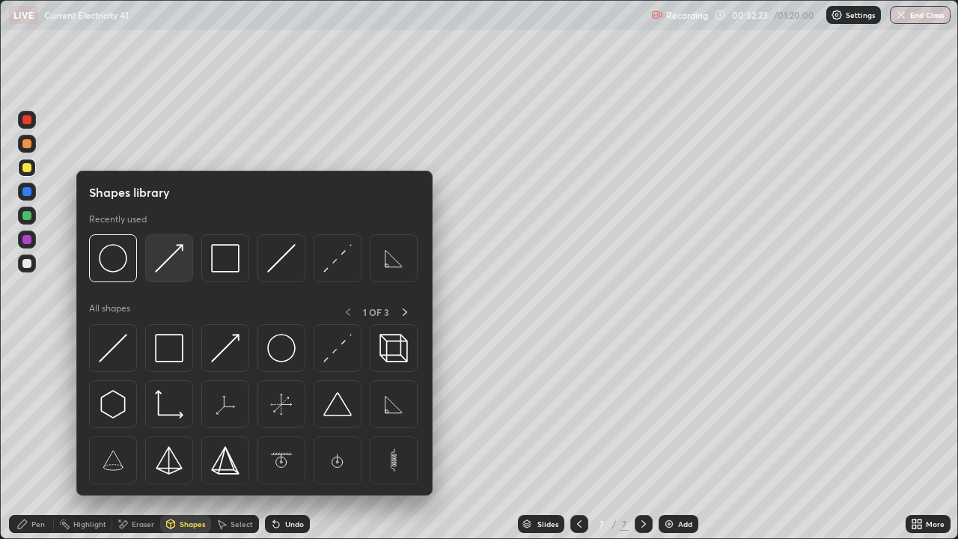
click at [173, 266] on img at bounding box center [169, 258] width 28 height 28
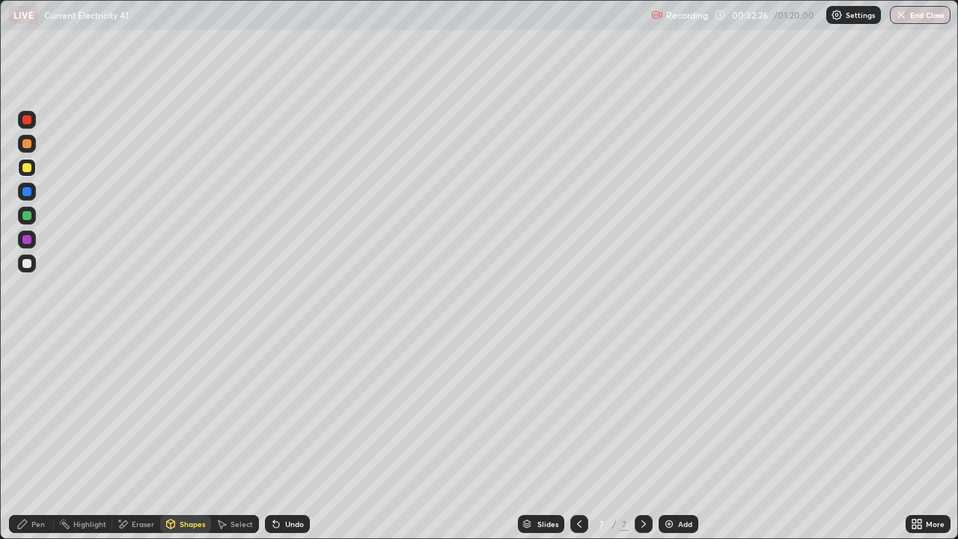
click at [41, 437] on div "Pen" at bounding box center [37, 523] width 13 height 7
click at [28, 265] on div at bounding box center [26, 263] width 9 height 9
click at [176, 437] on div "Shapes" at bounding box center [185, 524] width 51 height 18
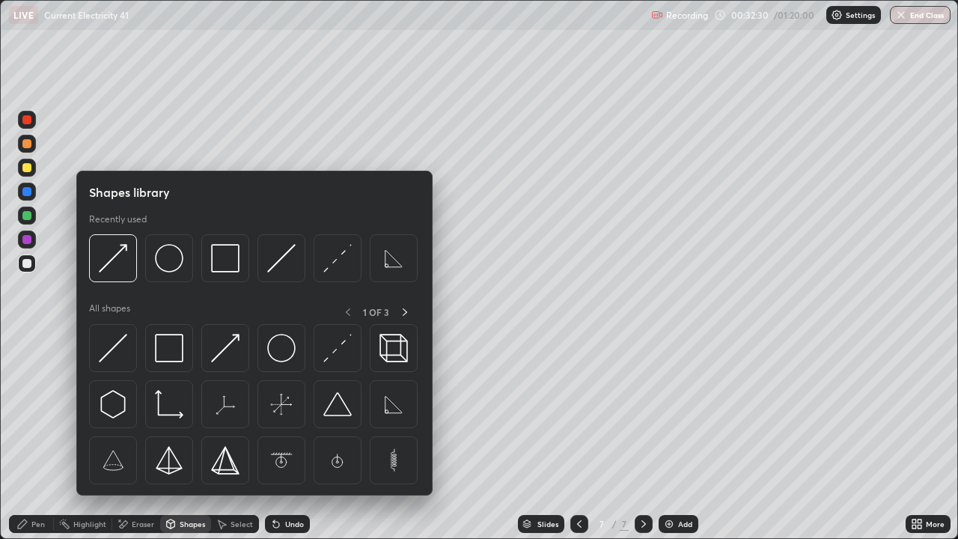
click at [144, 437] on div "Eraser" at bounding box center [143, 523] width 22 height 7
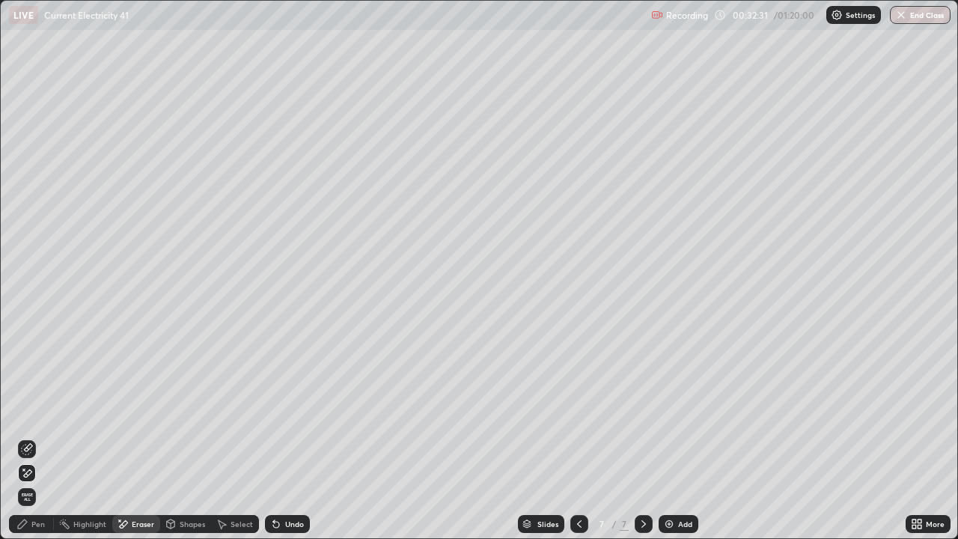
click at [26, 437] on icon at bounding box center [27, 449] width 12 height 12
click at [195, 437] on div "Shapes" at bounding box center [192, 523] width 25 height 7
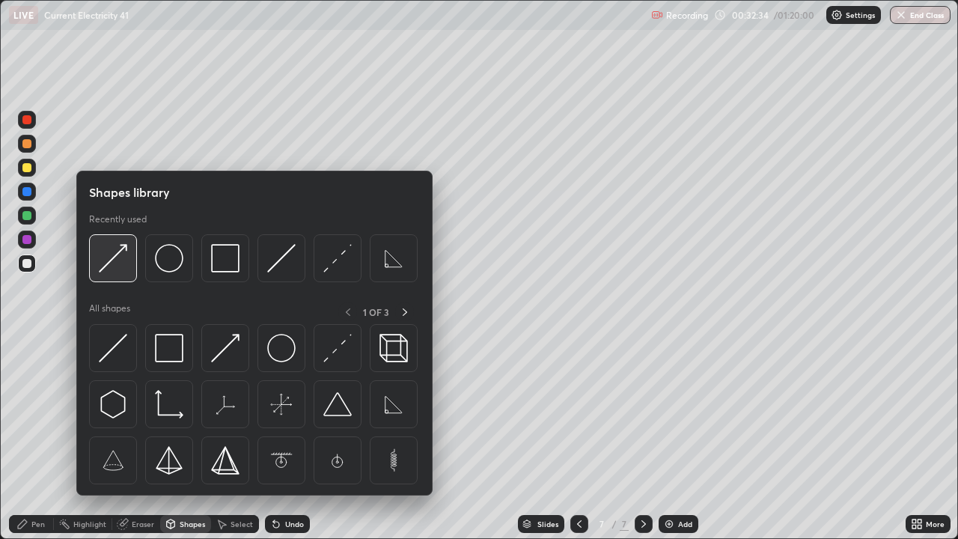
click at [114, 258] on img at bounding box center [113, 258] width 28 height 28
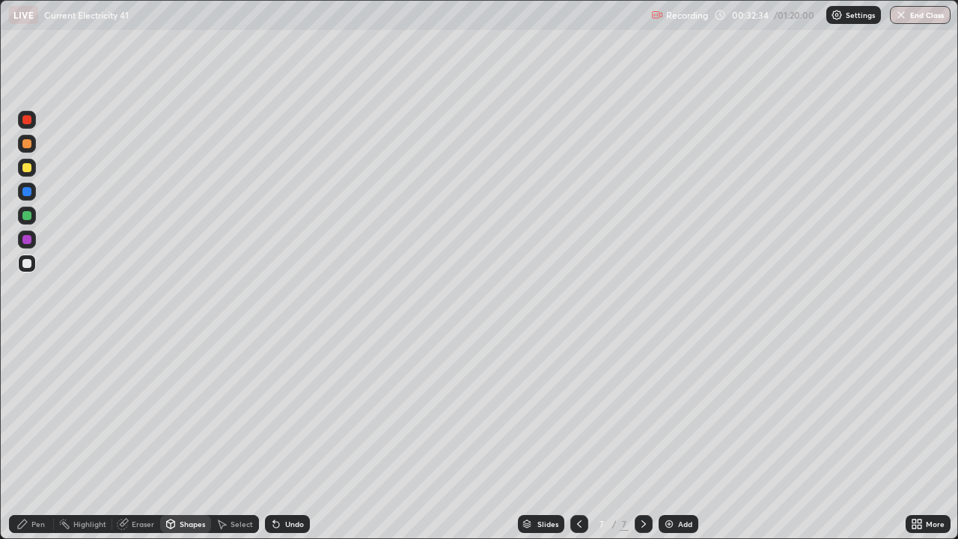
click at [30, 212] on div at bounding box center [26, 215] width 9 height 9
click at [39, 437] on div "Pen" at bounding box center [37, 523] width 13 height 7
click at [200, 437] on div "Shapes" at bounding box center [192, 523] width 25 height 7
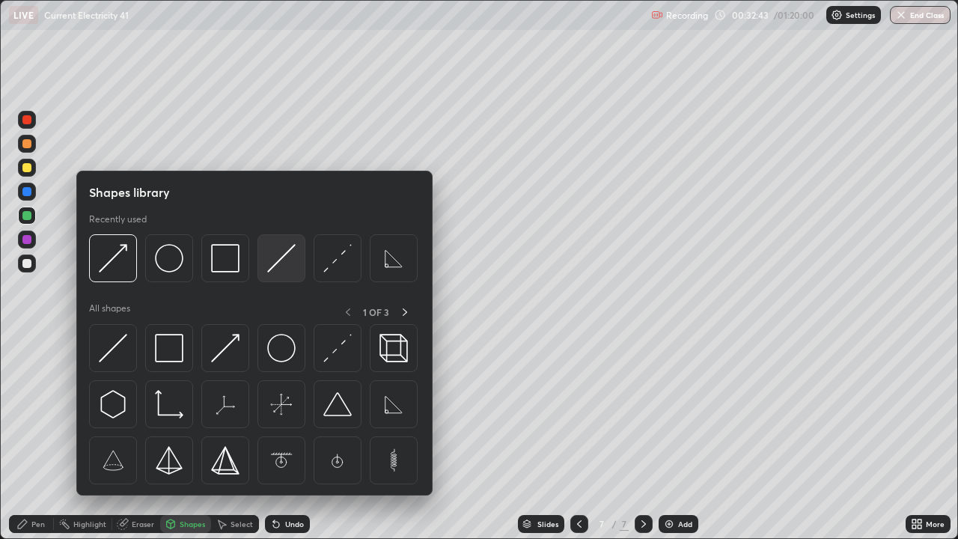
click at [279, 261] on img at bounding box center [281, 258] width 28 height 28
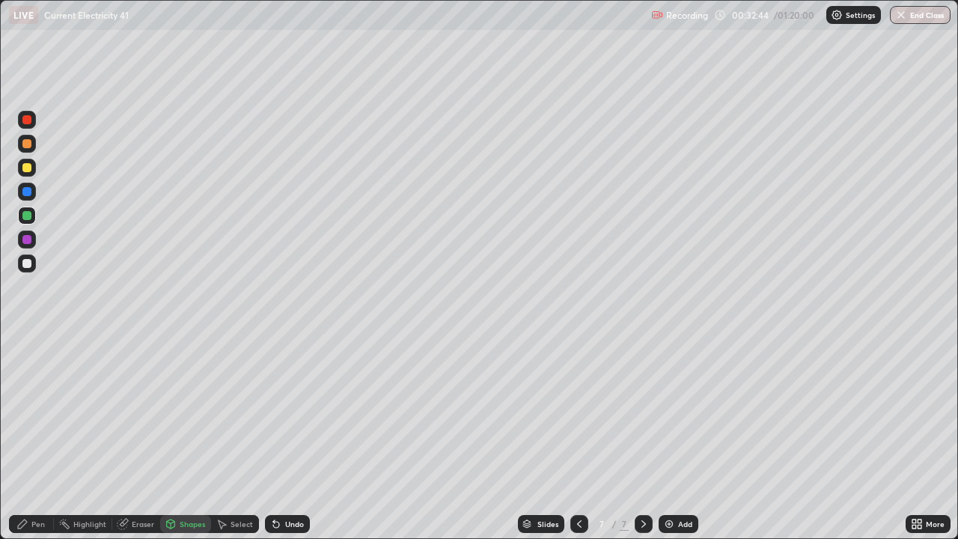
click at [28, 269] on div at bounding box center [27, 263] width 18 height 18
click at [41, 437] on div "Pen" at bounding box center [37, 523] width 13 height 7
click at [292, 437] on div "Undo" at bounding box center [287, 524] width 45 height 18
click at [23, 216] on div at bounding box center [26, 215] width 9 height 9
click at [136, 437] on div "Eraser" at bounding box center [143, 523] width 22 height 7
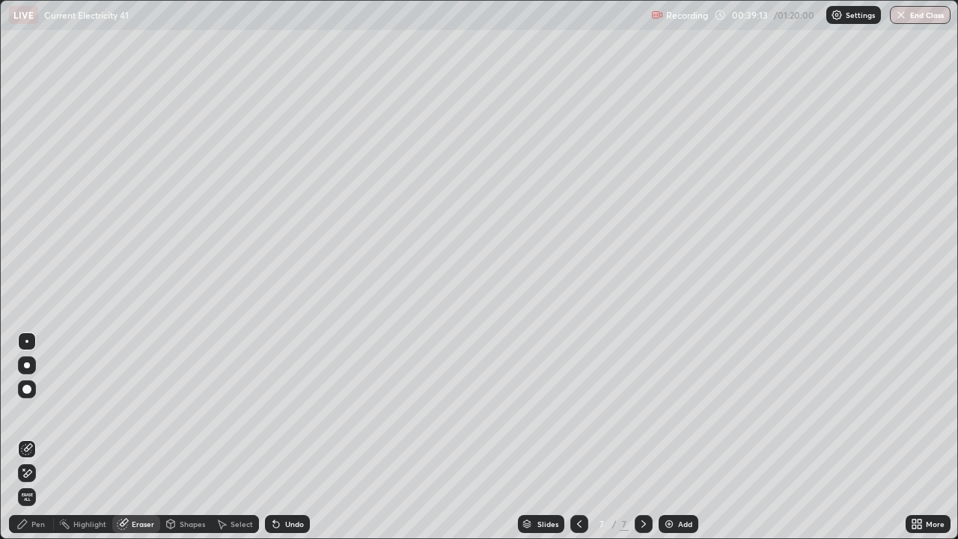
click at [24, 437] on div "Pen" at bounding box center [31, 524] width 45 height 18
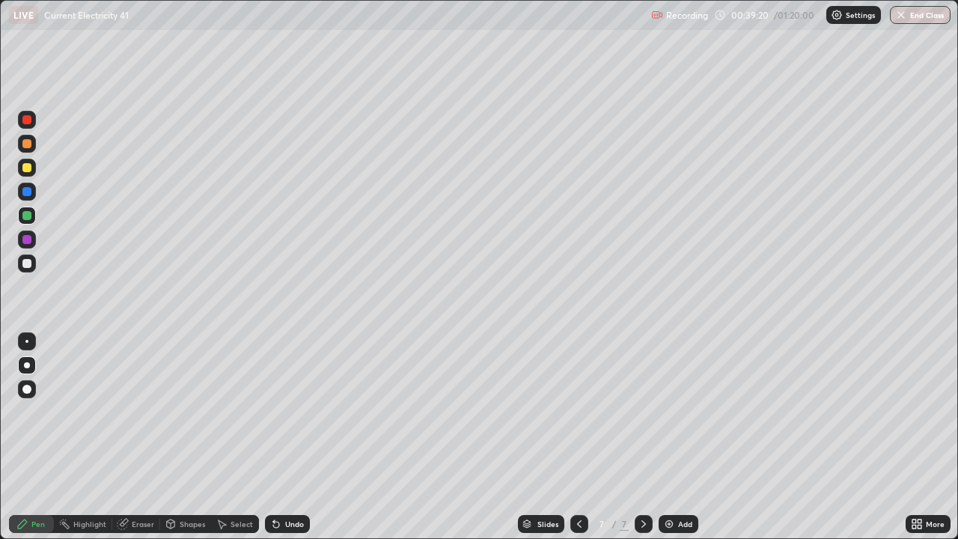
click at [33, 266] on div at bounding box center [27, 263] width 18 height 18
click at [682, 437] on div "Add" at bounding box center [678, 524] width 40 height 18
click at [180, 437] on div "Shapes" at bounding box center [192, 523] width 25 height 7
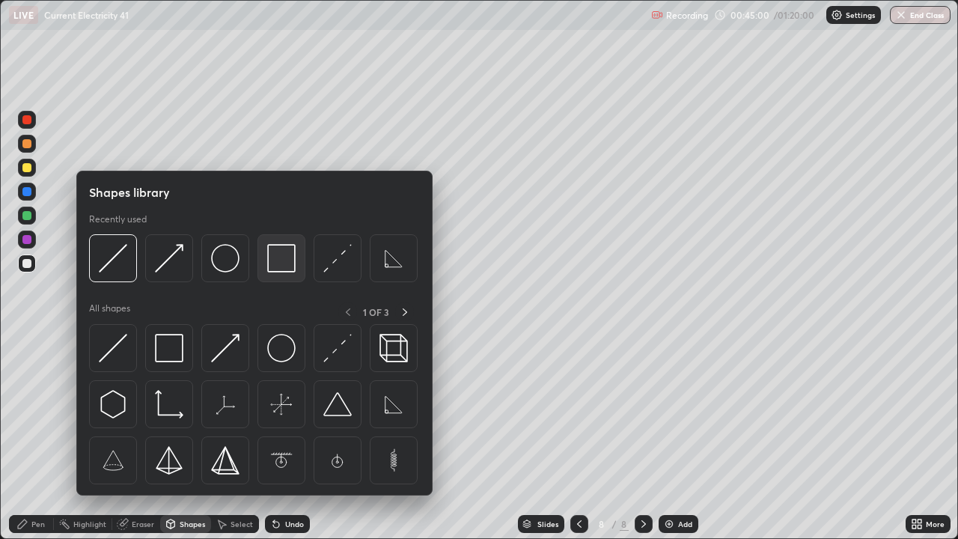
click at [280, 263] on img at bounding box center [281, 258] width 28 height 28
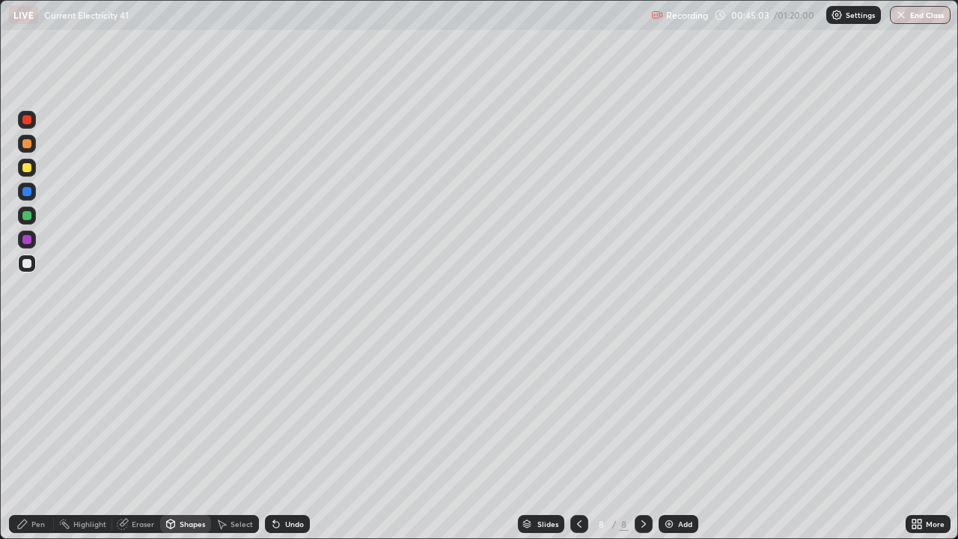
click at [30, 169] on div at bounding box center [26, 167] width 9 height 9
click at [43, 437] on div "Pen" at bounding box center [37, 523] width 13 height 7
click at [189, 437] on div "Shapes" at bounding box center [192, 523] width 25 height 7
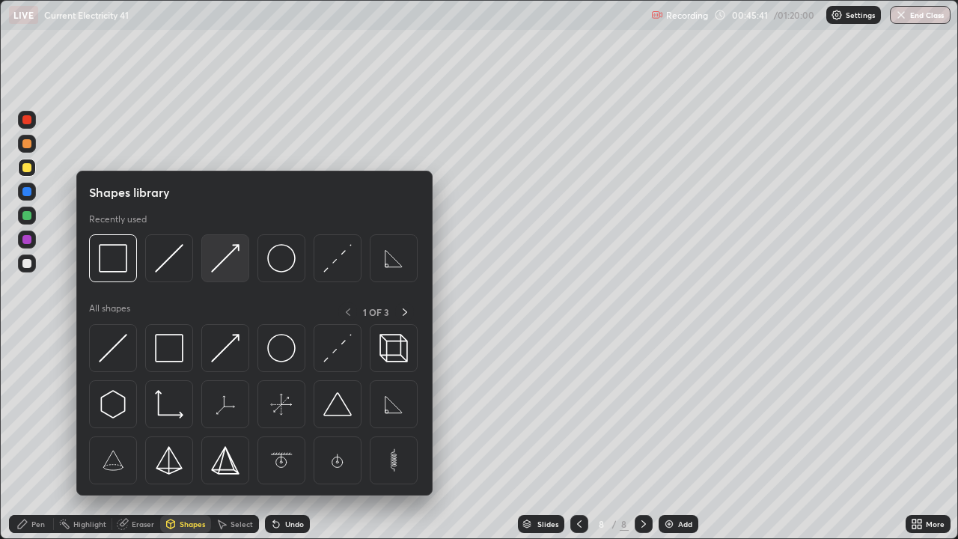
click at [235, 254] on img at bounding box center [225, 258] width 28 height 28
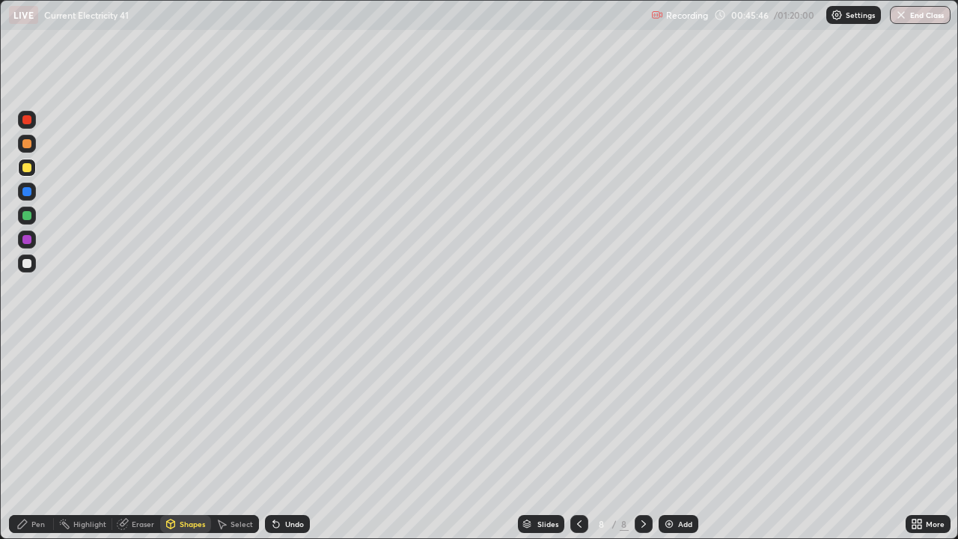
click at [40, 437] on div "Pen" at bounding box center [37, 523] width 13 height 7
click at [23, 266] on div at bounding box center [26, 263] width 9 height 9
click at [186, 437] on div "Shapes" at bounding box center [192, 523] width 25 height 7
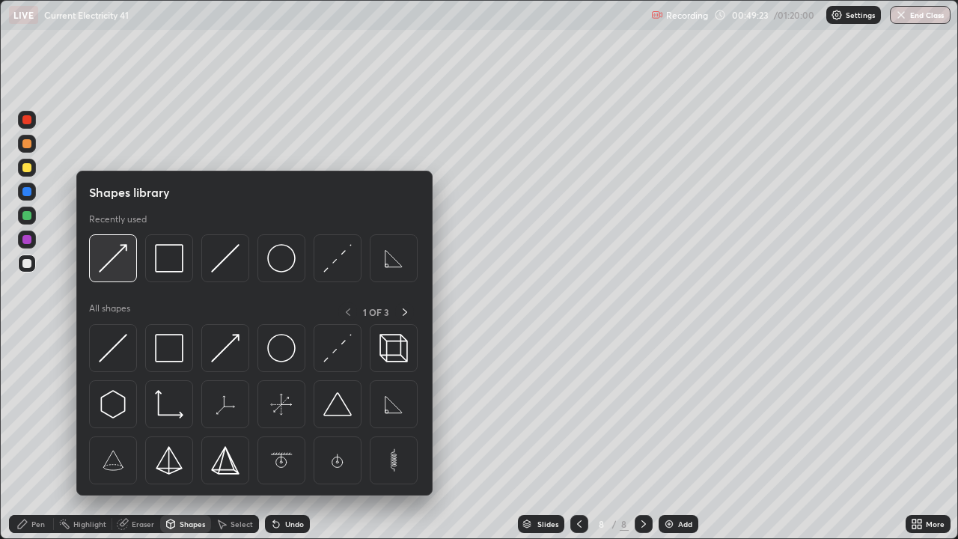
click at [114, 266] on img at bounding box center [113, 258] width 28 height 28
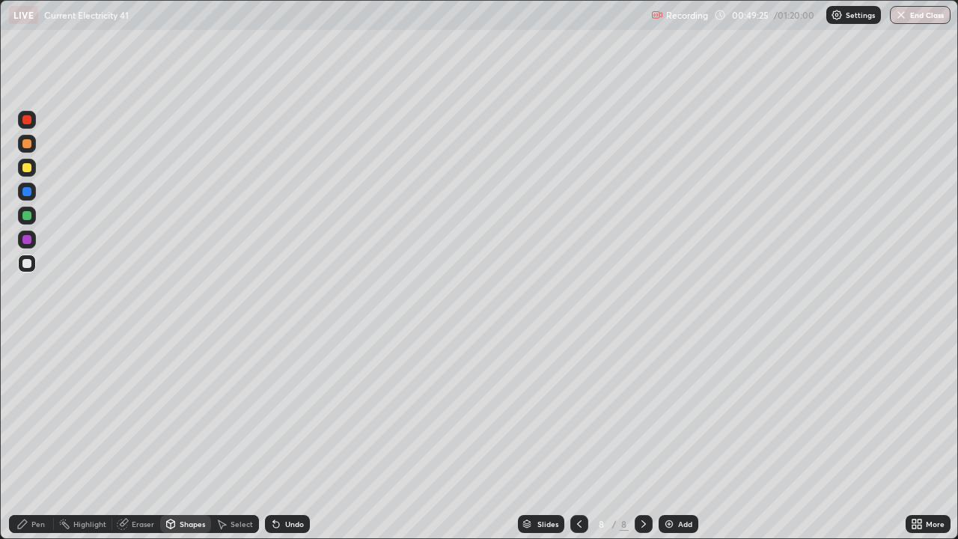
click at [40, 437] on div "Pen" at bounding box center [37, 523] width 13 height 7
click at [296, 437] on div "Undo" at bounding box center [287, 524] width 45 height 18
click at [30, 148] on div at bounding box center [27, 144] width 18 height 18
click at [287, 437] on div "Undo" at bounding box center [294, 523] width 19 height 7
click at [285, 437] on div "Undo" at bounding box center [287, 524] width 45 height 18
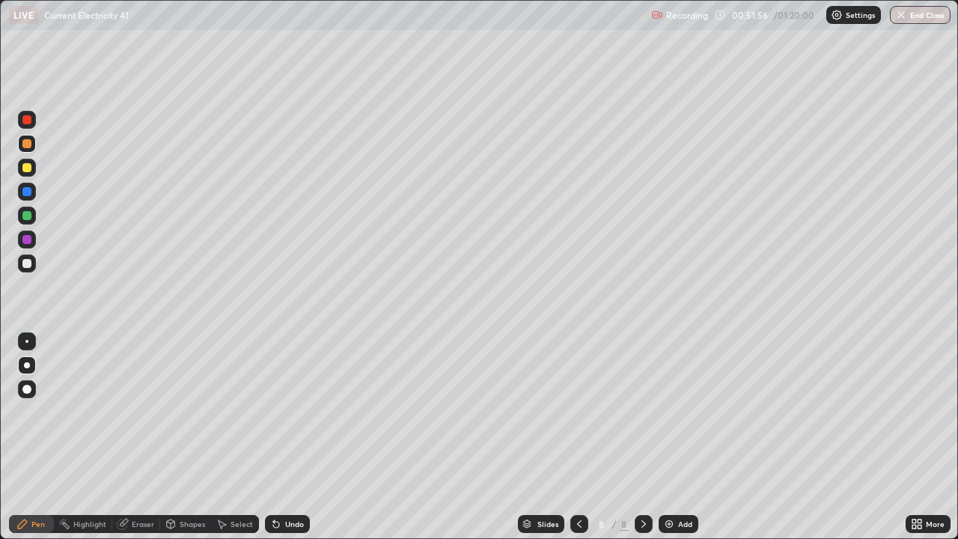
click at [287, 437] on div "Undo" at bounding box center [287, 524] width 45 height 18
click at [284, 437] on div "Undo" at bounding box center [287, 524] width 45 height 18
click at [287, 437] on div "Undo" at bounding box center [287, 524] width 45 height 18
click at [149, 437] on div "Eraser" at bounding box center [143, 523] width 22 height 7
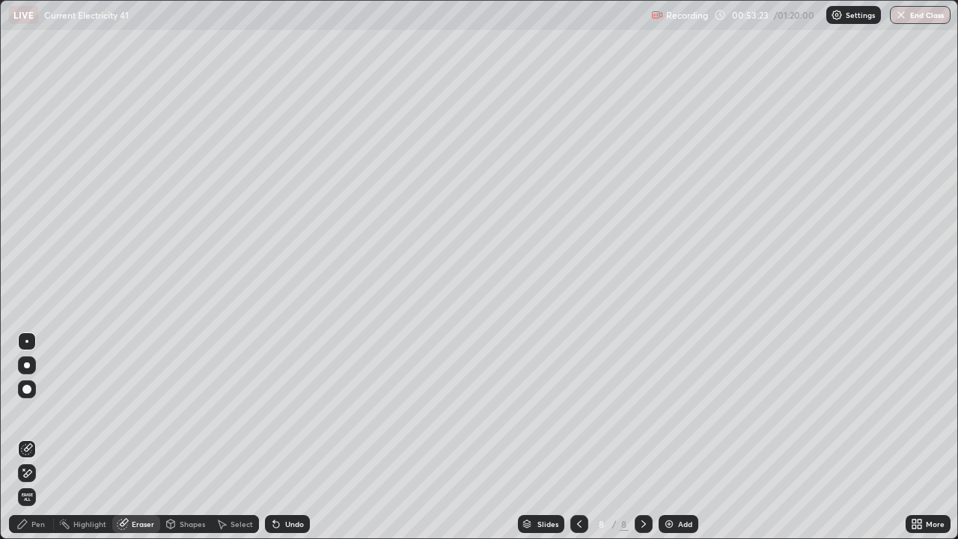
click at [46, 437] on div "Pen" at bounding box center [31, 524] width 45 height 18
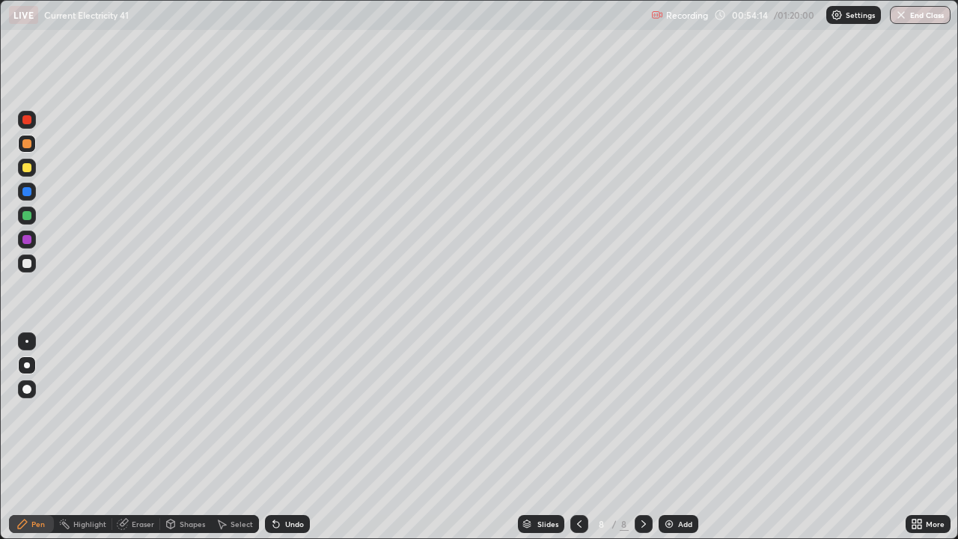
click at [280, 437] on icon at bounding box center [276, 524] width 12 height 12
click at [277, 437] on icon at bounding box center [276, 524] width 12 height 12
click at [678, 437] on div "Add" at bounding box center [678, 524] width 40 height 18
click at [192, 437] on div "Shapes" at bounding box center [192, 523] width 25 height 7
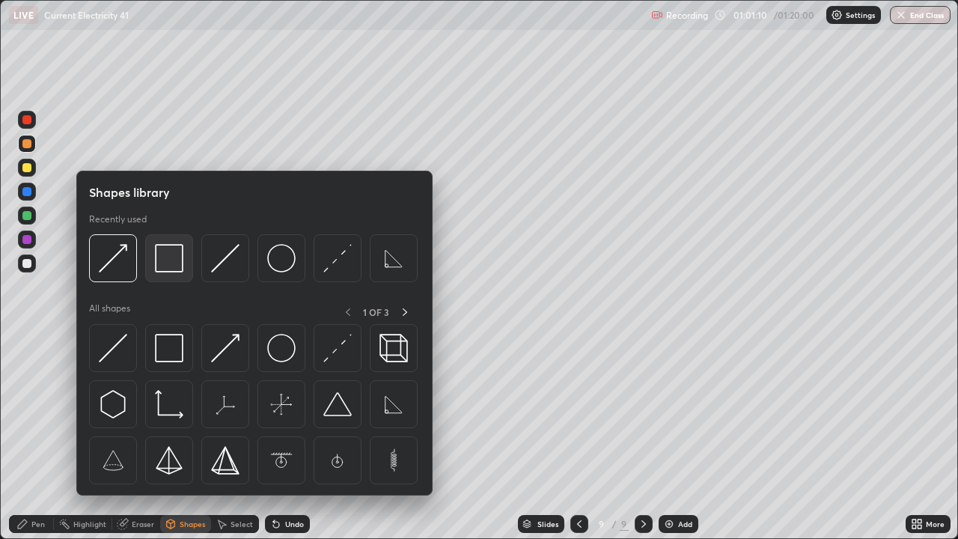
click at [170, 271] on img at bounding box center [169, 258] width 28 height 28
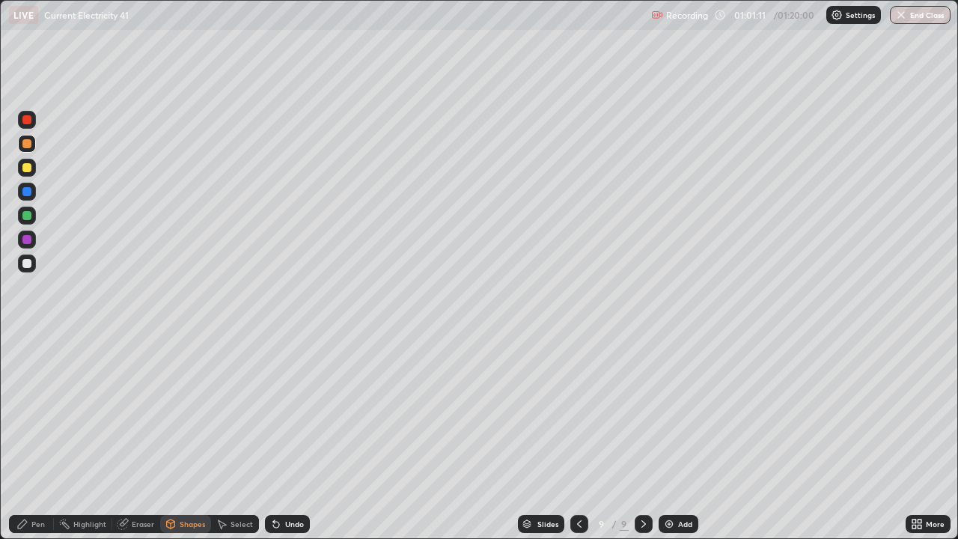
click at [25, 269] on div at bounding box center [27, 263] width 18 height 18
click at [43, 437] on div "Pen" at bounding box center [37, 523] width 13 height 7
click at [178, 437] on div "Shapes" at bounding box center [185, 524] width 51 height 18
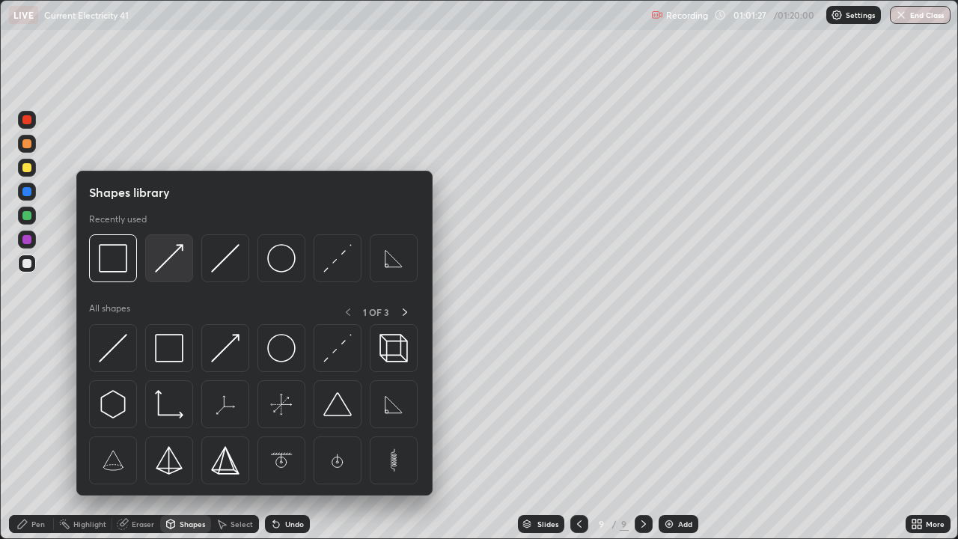
click at [169, 269] on img at bounding box center [169, 258] width 28 height 28
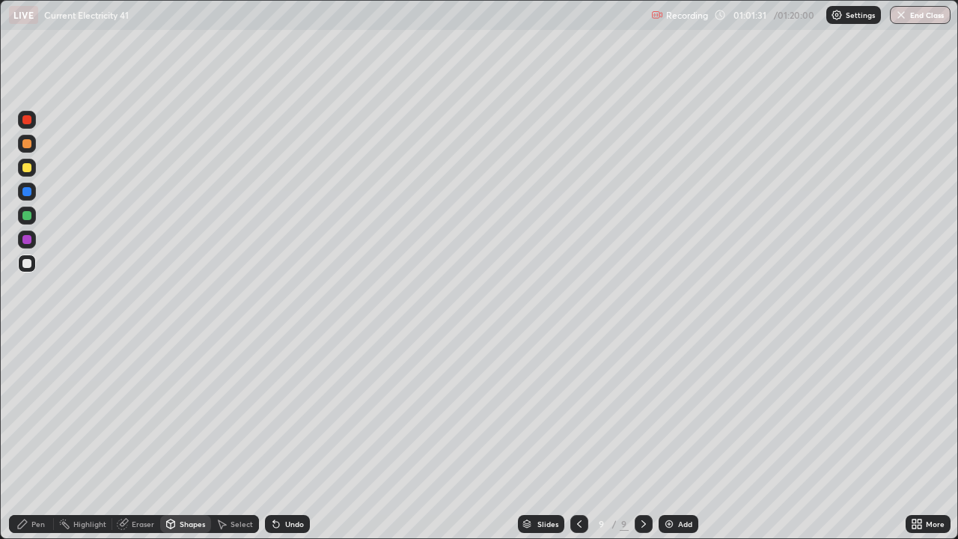
click at [295, 437] on div "Undo" at bounding box center [294, 523] width 19 height 7
click at [32, 437] on div "Pen" at bounding box center [37, 523] width 13 height 7
click at [28, 174] on div at bounding box center [27, 168] width 18 height 18
click at [180, 437] on div "Shapes" at bounding box center [192, 523] width 25 height 7
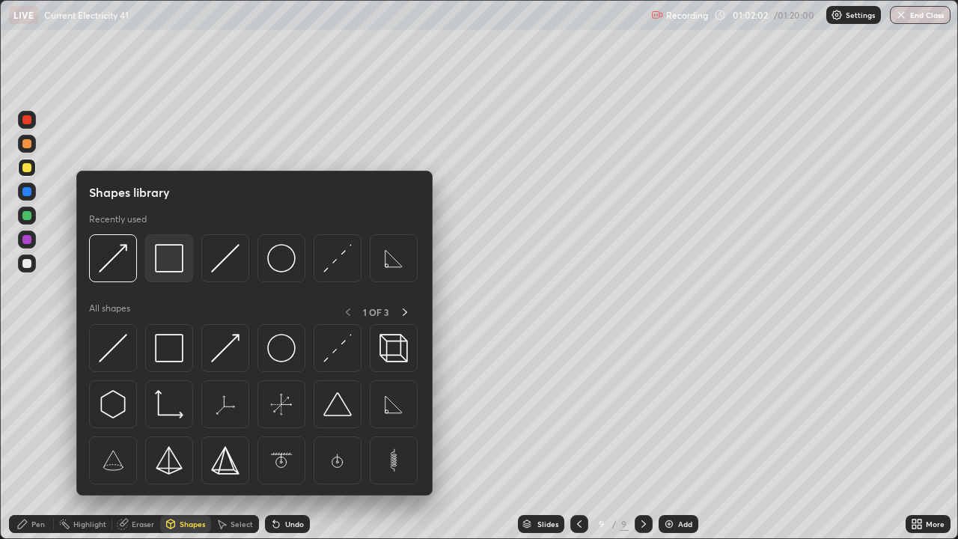
click at [167, 271] on img at bounding box center [169, 258] width 28 height 28
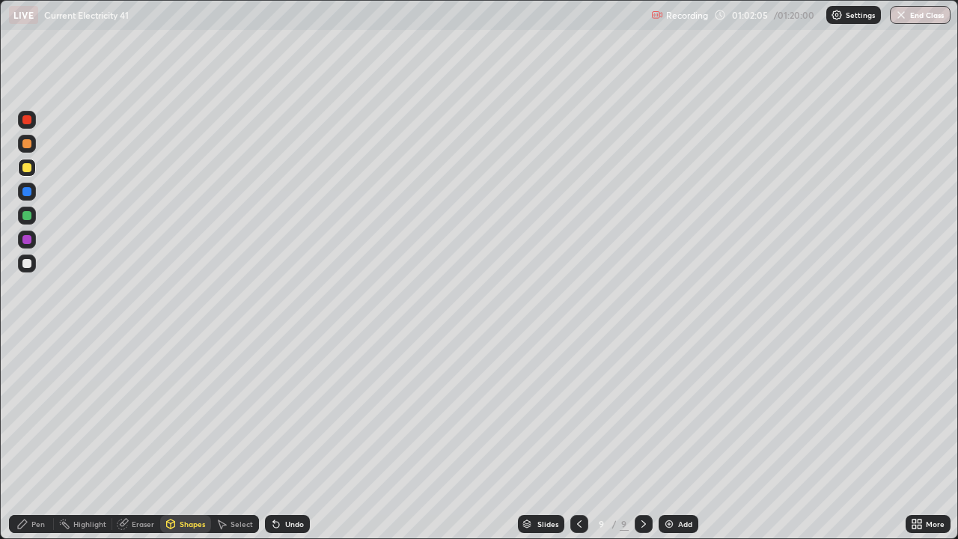
click at [34, 437] on div "Pen" at bounding box center [37, 523] width 13 height 7
click at [28, 265] on div at bounding box center [26, 263] width 9 height 9
click at [578, 437] on icon at bounding box center [579, 524] width 12 height 12
click at [643, 437] on icon at bounding box center [643, 524] width 12 height 12
click at [907, 18] on button "End Class" at bounding box center [919, 15] width 61 height 18
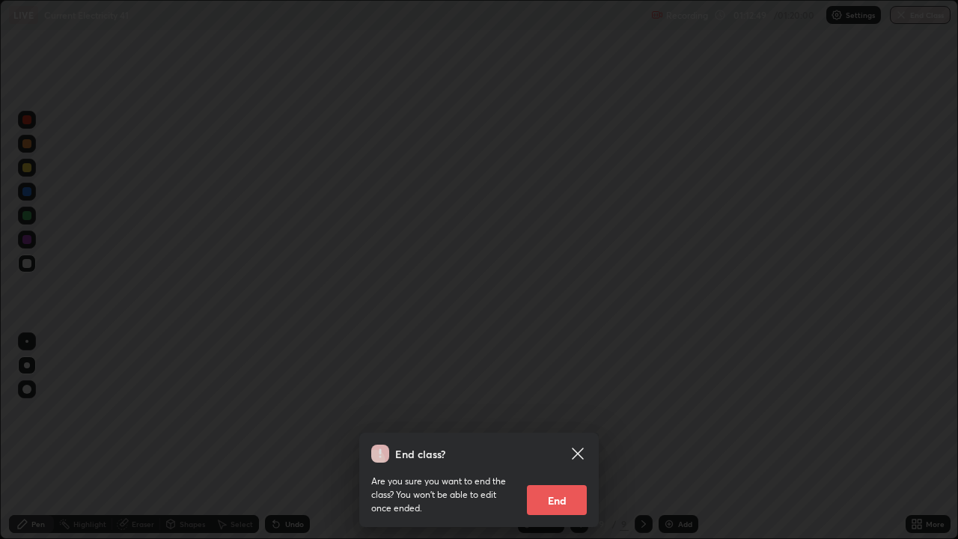
click at [577, 437] on icon at bounding box center [577, 452] width 11 height 11
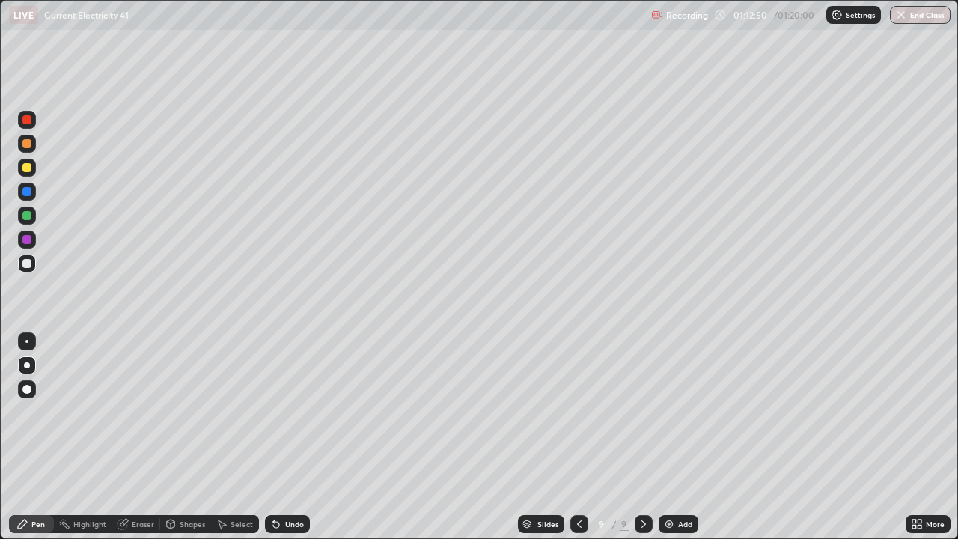
click at [580, 437] on icon at bounding box center [579, 524] width 12 height 12
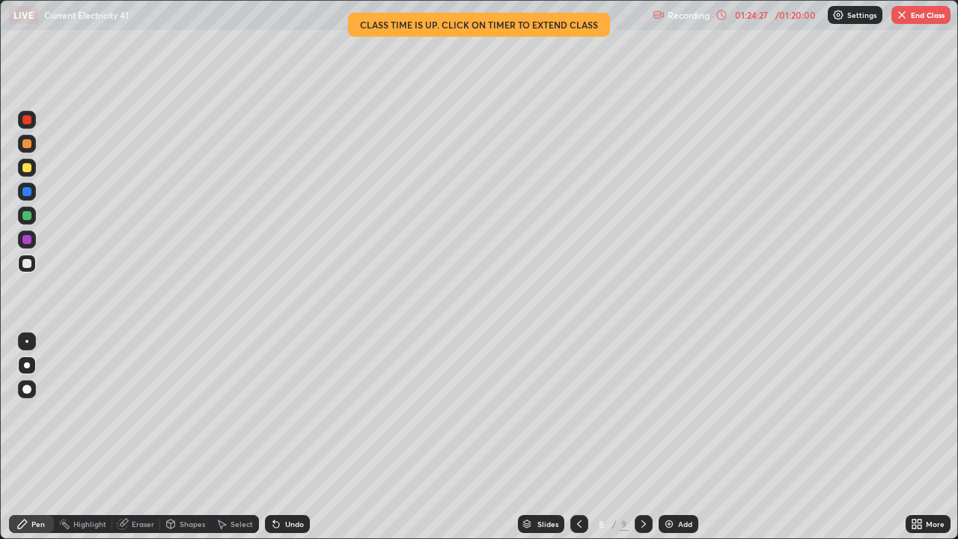
click at [920, 10] on button "End Class" at bounding box center [920, 15] width 59 height 18
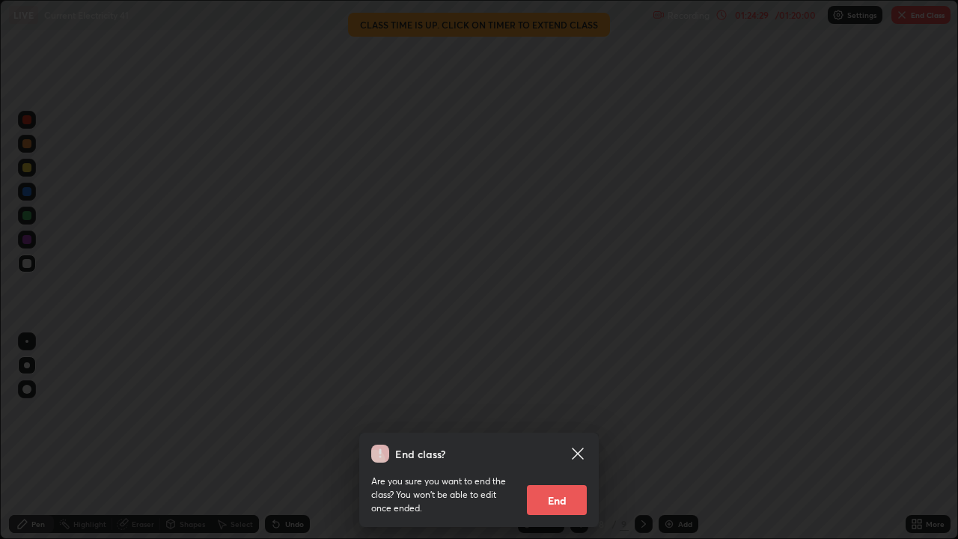
click at [575, 437] on button "End" at bounding box center [557, 500] width 60 height 30
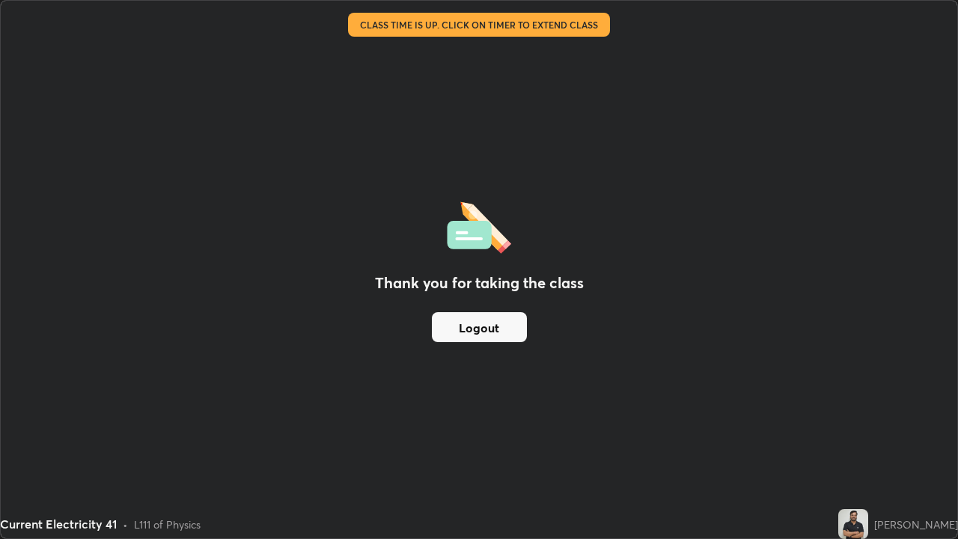
click at [505, 325] on button "Logout" at bounding box center [479, 327] width 95 height 30
